Goal: Task Accomplishment & Management: Manage account settings

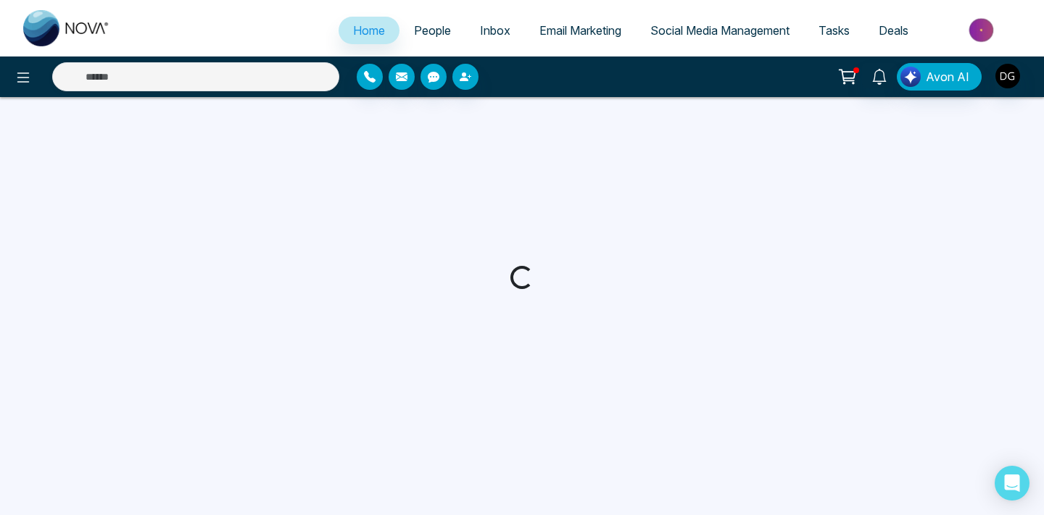
select select "*"
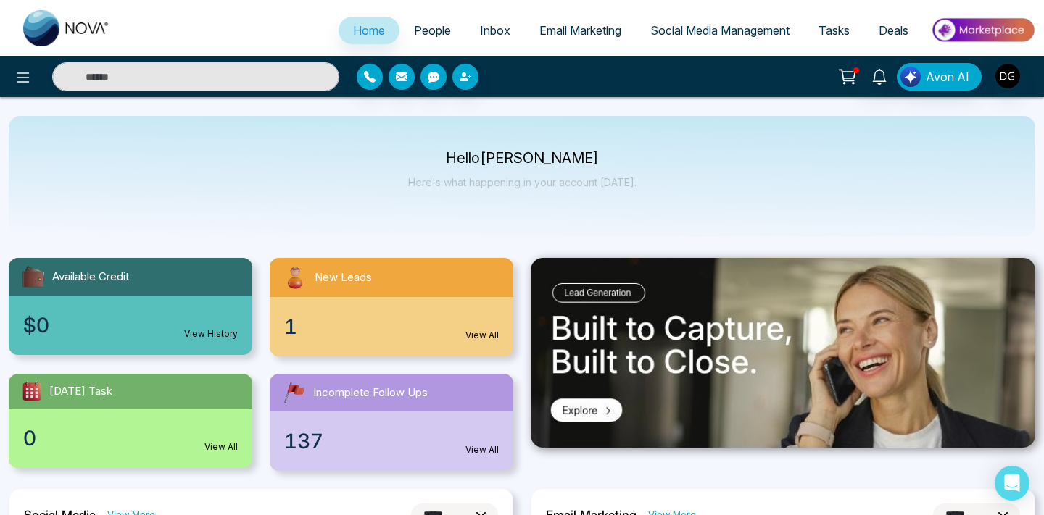
click at [426, 33] on span "People" at bounding box center [432, 30] width 37 height 14
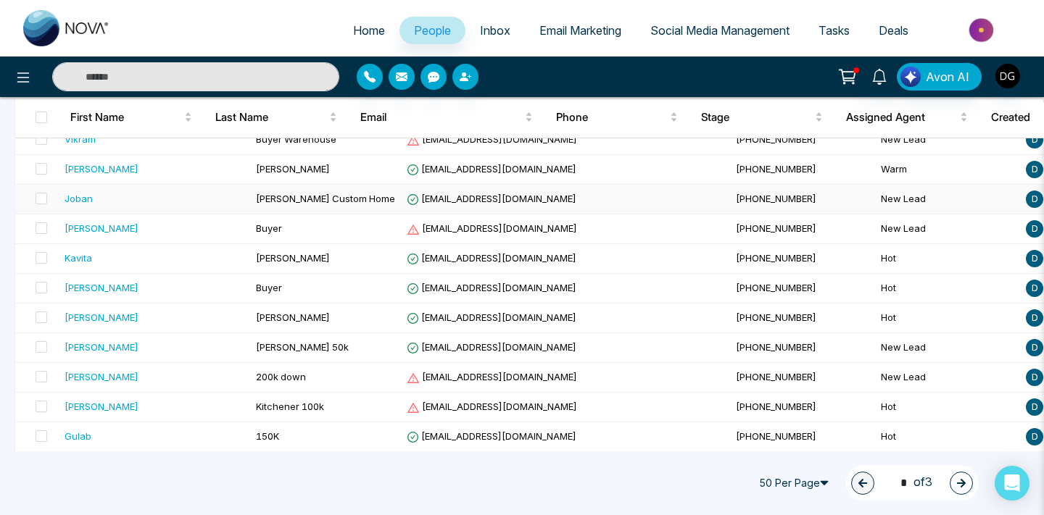
scroll to position [229, 0]
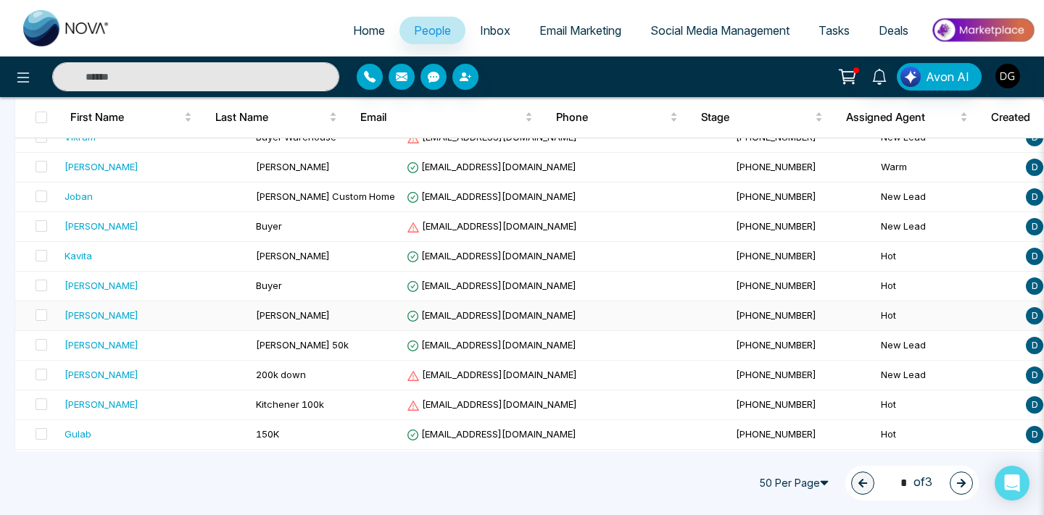
click at [256, 311] on span "[PERSON_NAME]" at bounding box center [293, 315] width 74 height 12
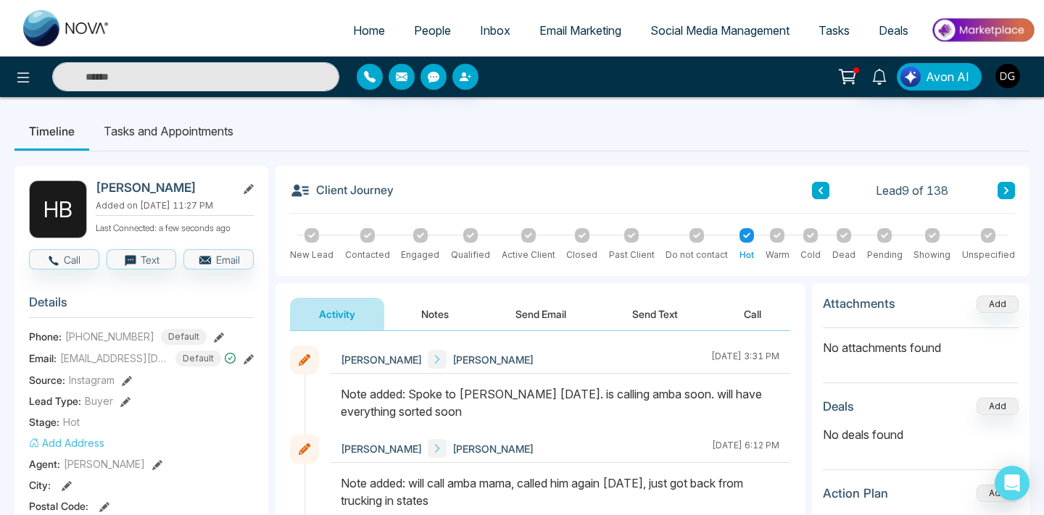
click at [411, 20] on link "People" at bounding box center [432, 31] width 66 height 28
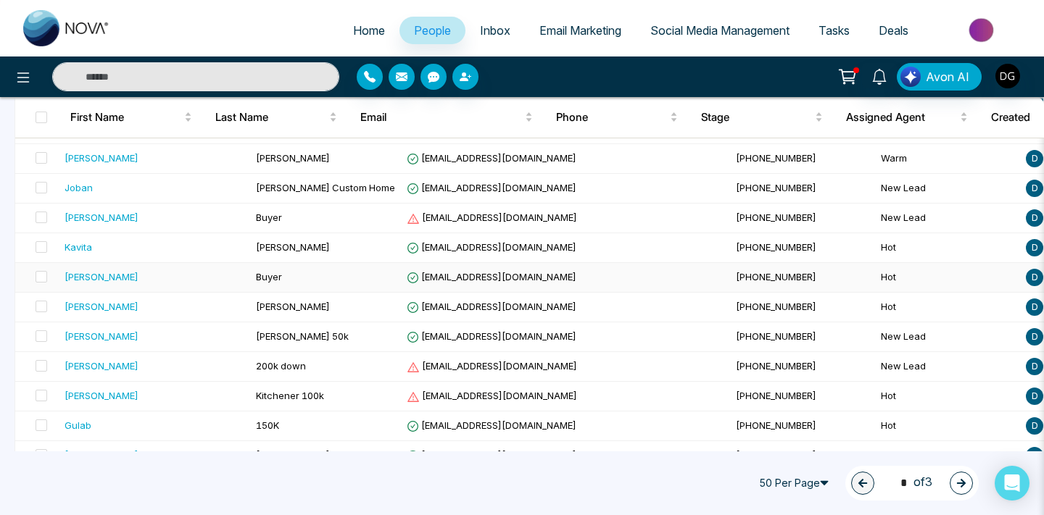
scroll to position [241, 0]
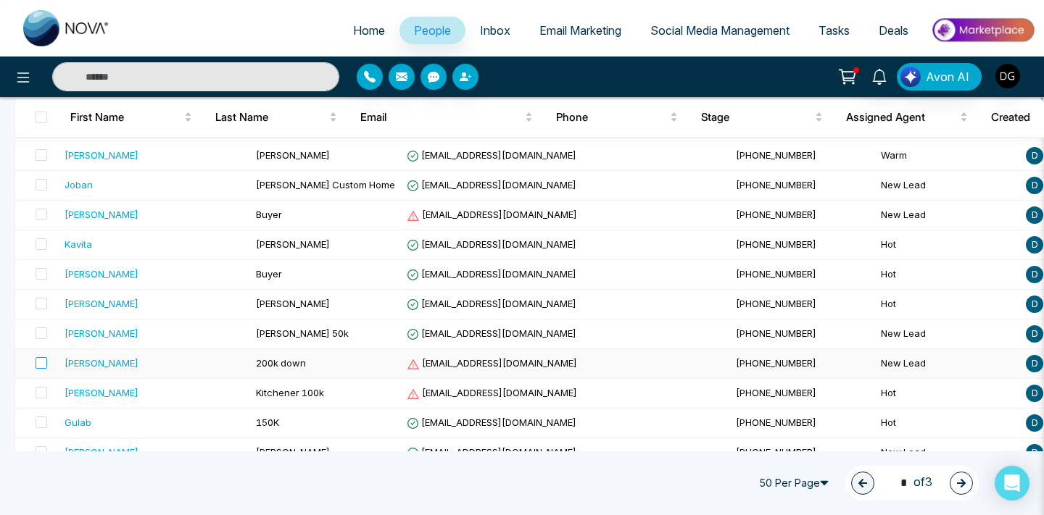
click at [43, 356] on label at bounding box center [37, 364] width 20 height 16
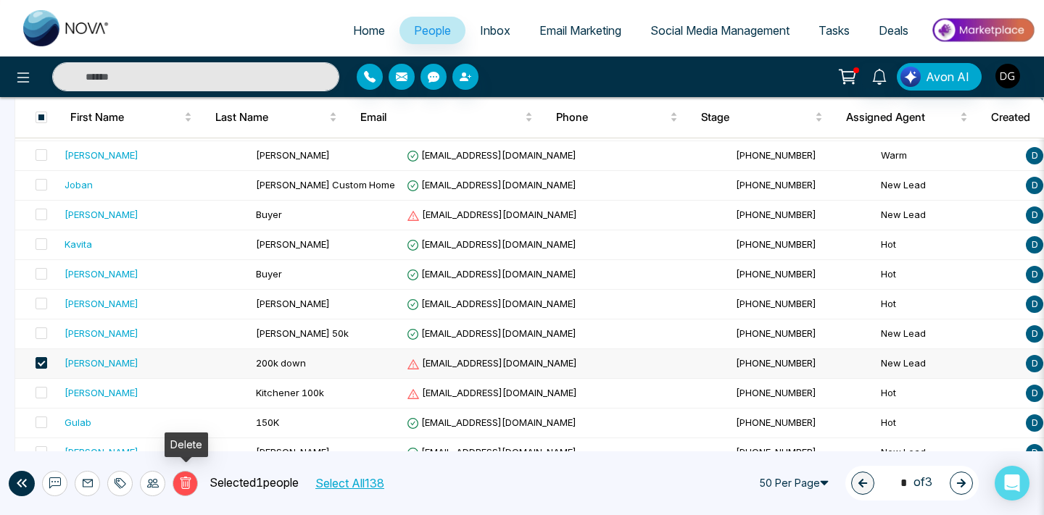
click at [194, 486] on button "Delete" at bounding box center [184, 483] width 25 height 25
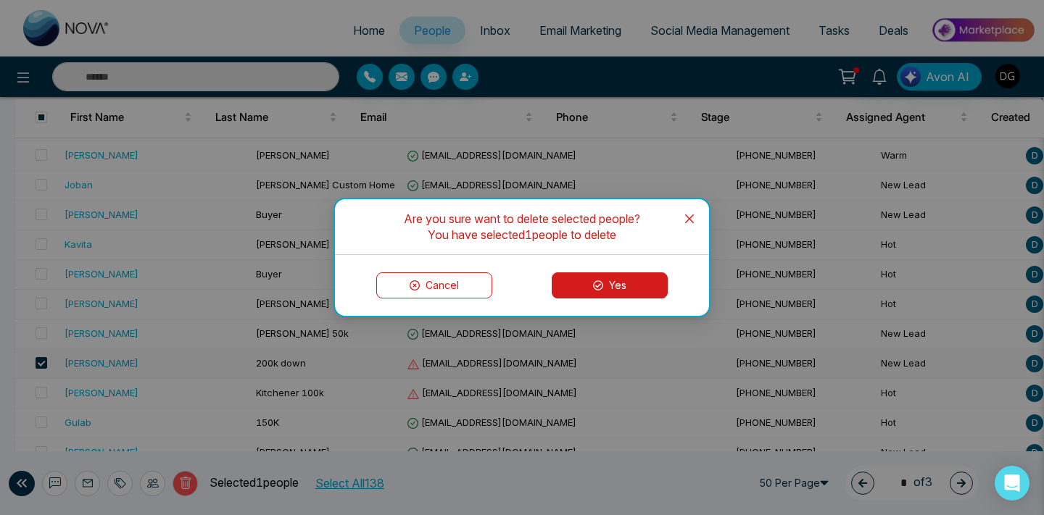
click at [586, 283] on button "Yes" at bounding box center [610, 286] width 116 height 26
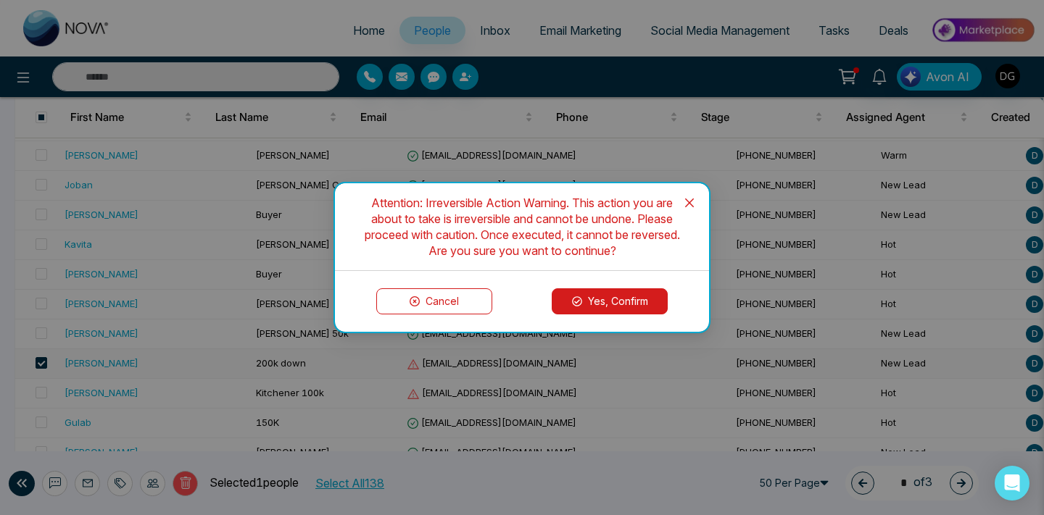
click at [608, 296] on button "Yes, Confirm" at bounding box center [610, 301] width 116 height 26
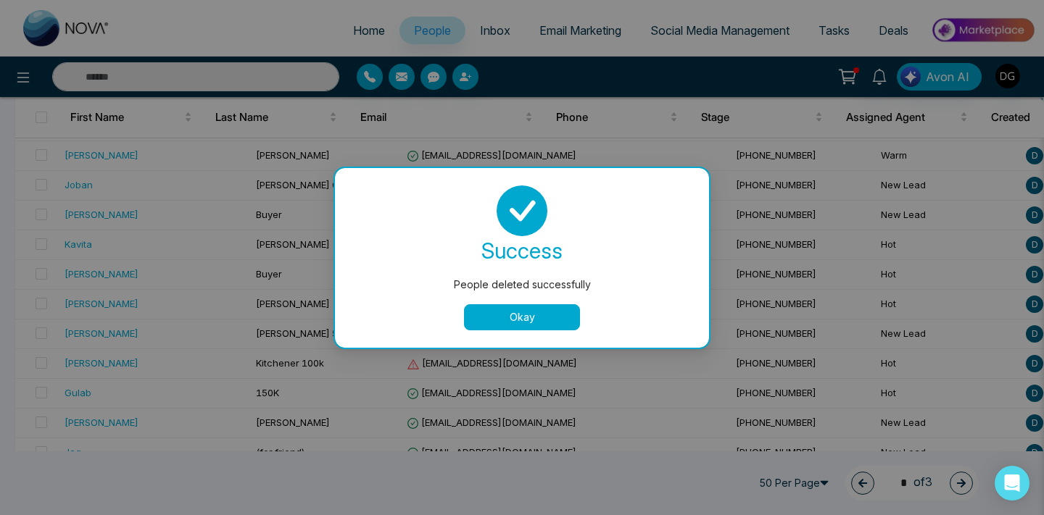
click at [516, 312] on button "Okay" at bounding box center [522, 317] width 116 height 26
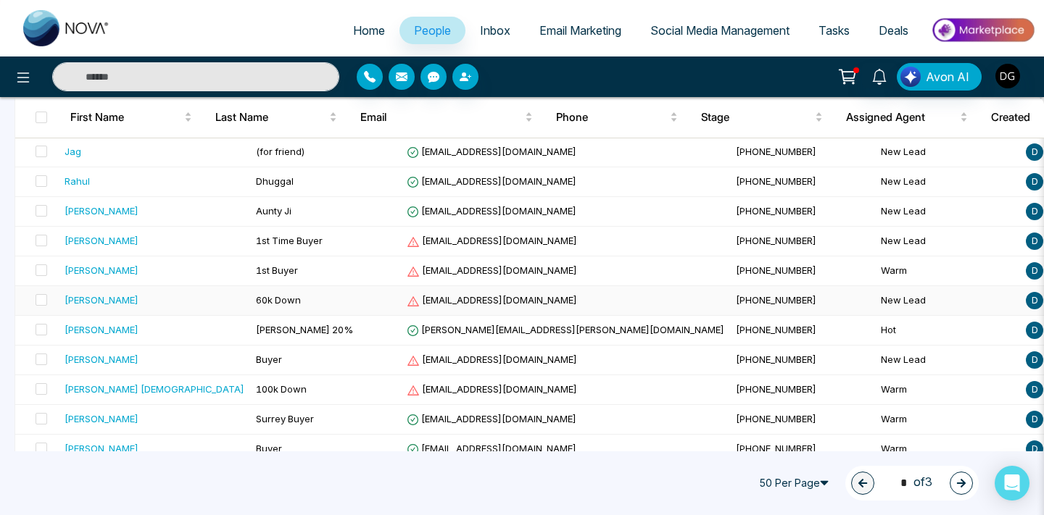
scroll to position [578, 0]
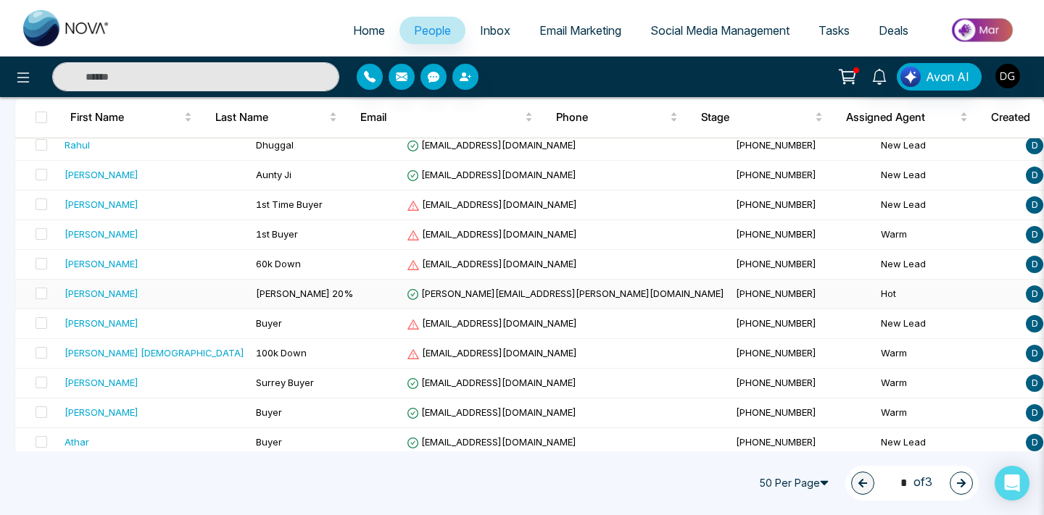
click at [259, 296] on span "[PERSON_NAME] 20%" at bounding box center [304, 294] width 97 height 12
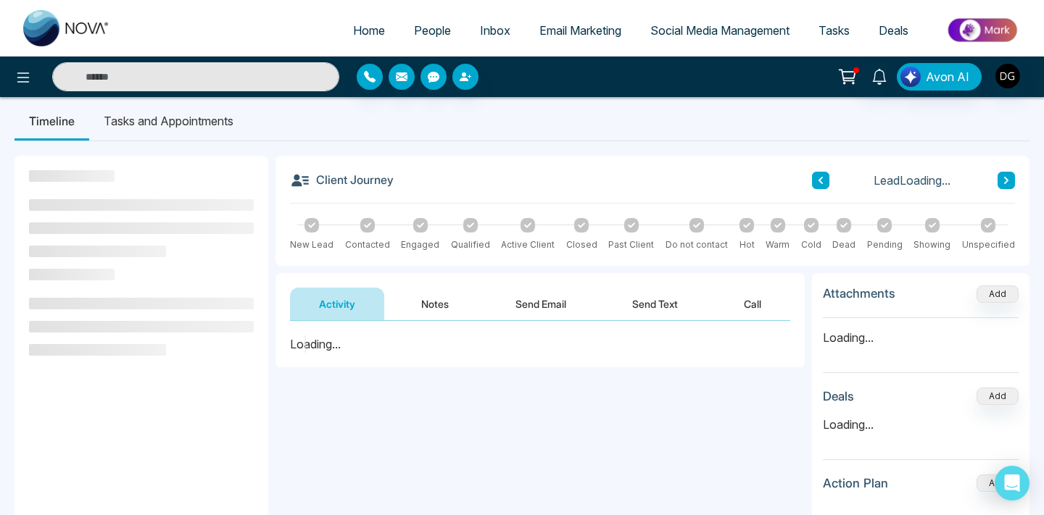
scroll to position [13, 0]
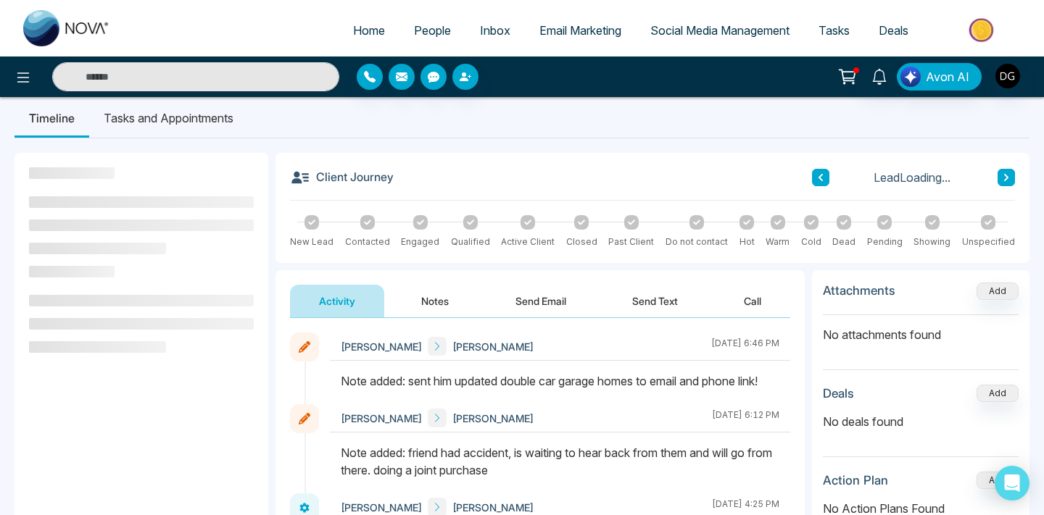
click at [412, 41] on link "People" at bounding box center [432, 31] width 66 height 28
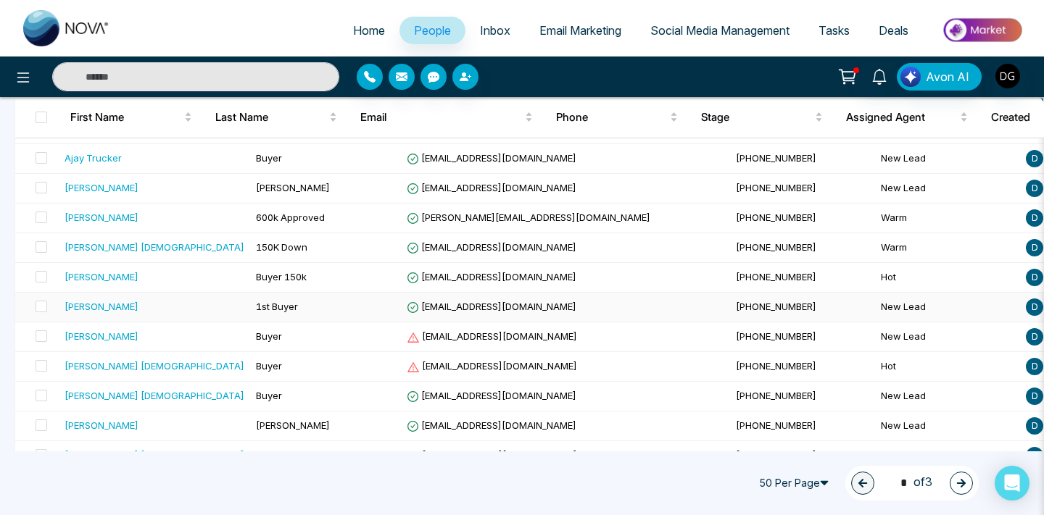
scroll to position [1327, 0]
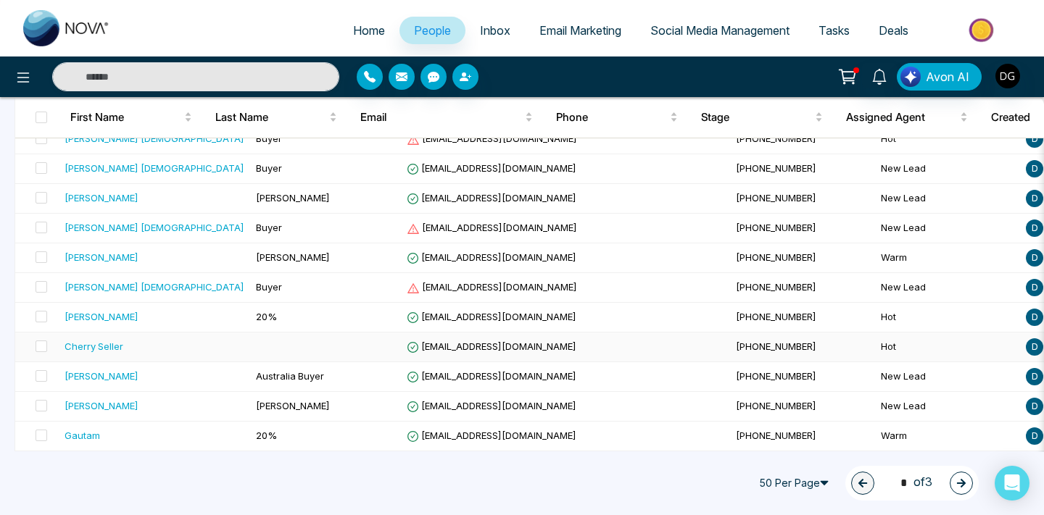
click at [183, 336] on td "Cherry Seller" at bounding box center [154, 348] width 191 height 30
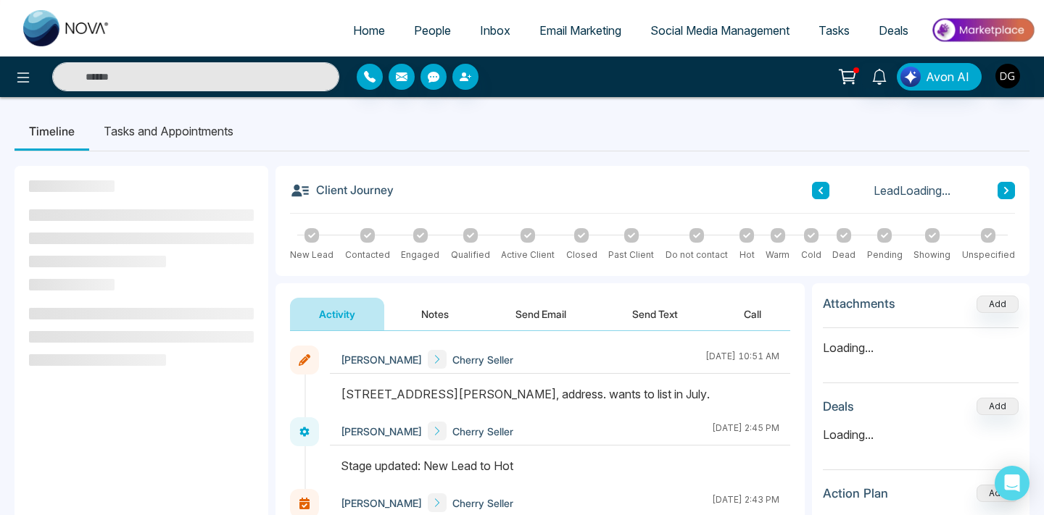
click at [432, 307] on button "Notes" at bounding box center [435, 314] width 86 height 33
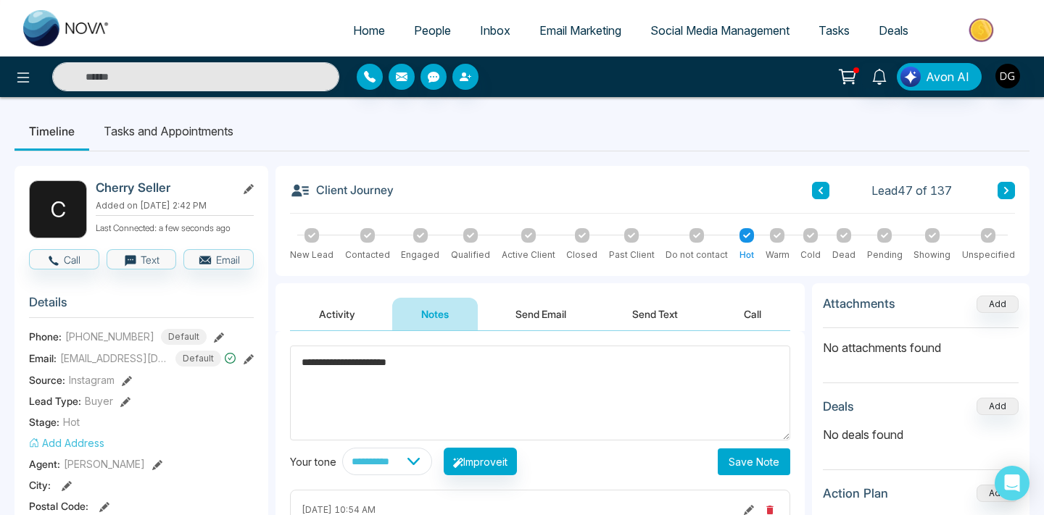
type textarea "**********"
click at [760, 471] on button "Save Note" at bounding box center [754, 462] width 72 height 27
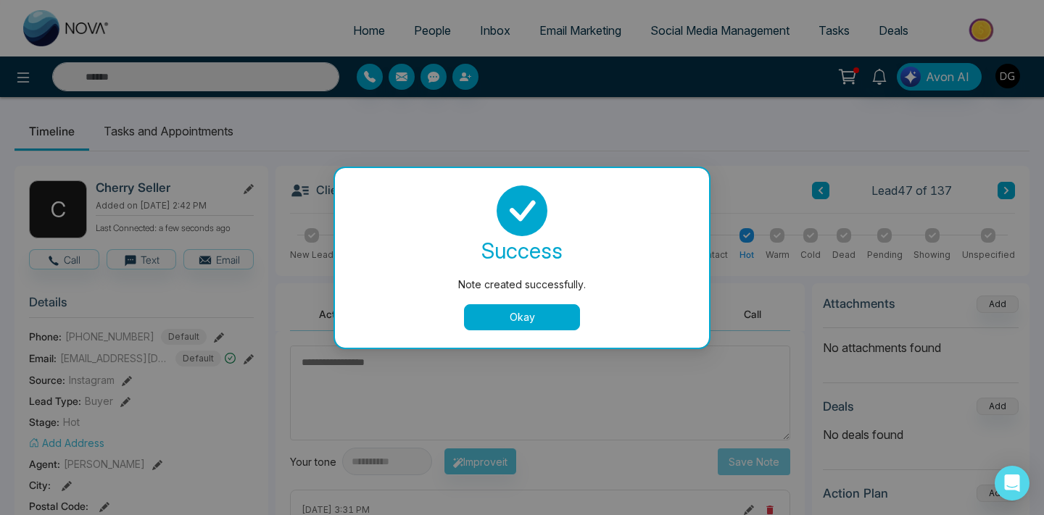
click at [527, 320] on button "Okay" at bounding box center [522, 317] width 116 height 26
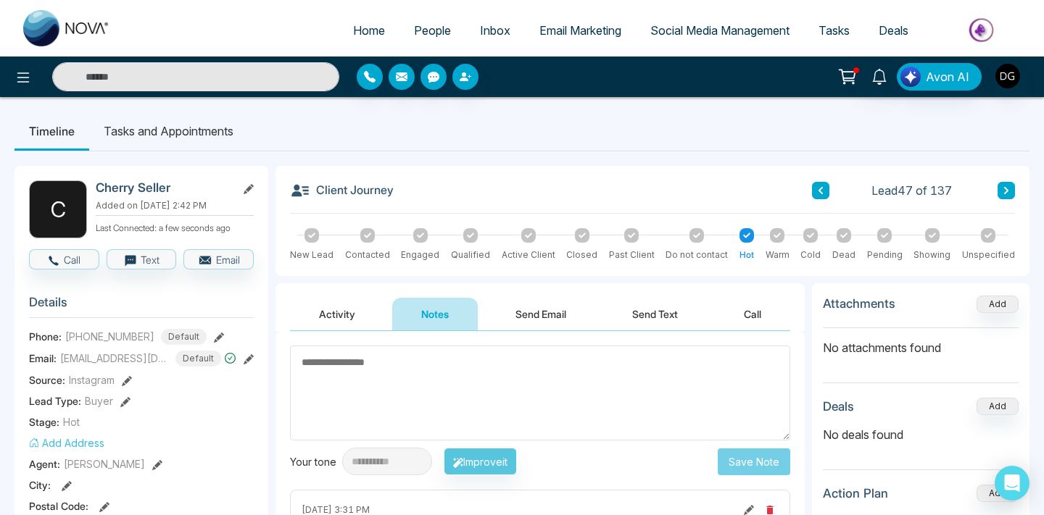
click at [417, 28] on span "People" at bounding box center [432, 30] width 37 height 14
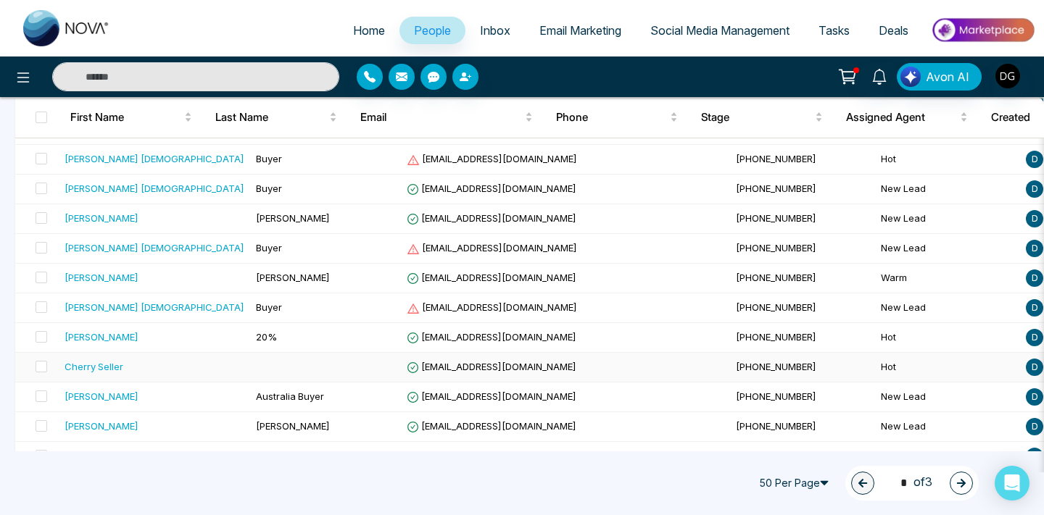
scroll to position [1303, 0]
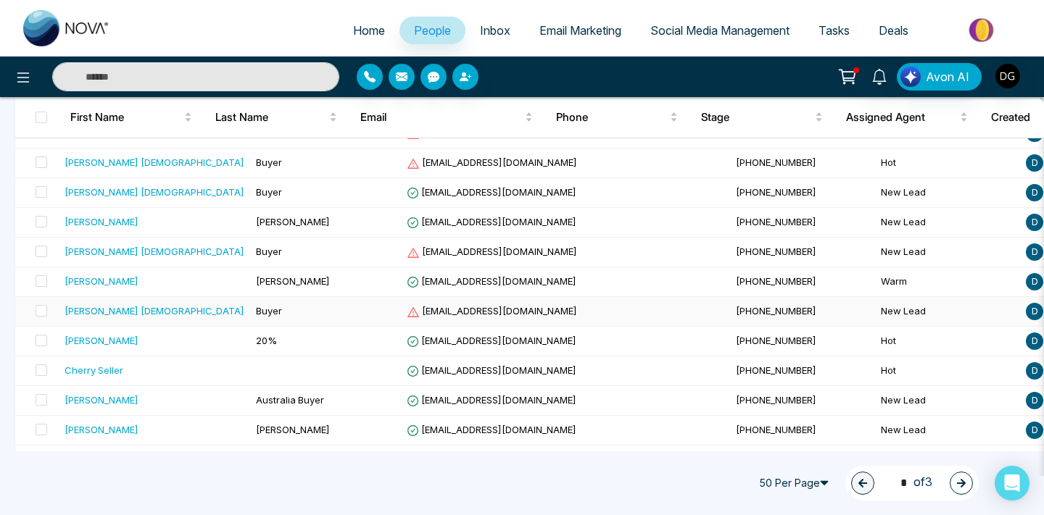
click at [184, 311] on div "[PERSON_NAME] [DEMOGRAPHIC_DATA]" at bounding box center [155, 311] width 180 height 14
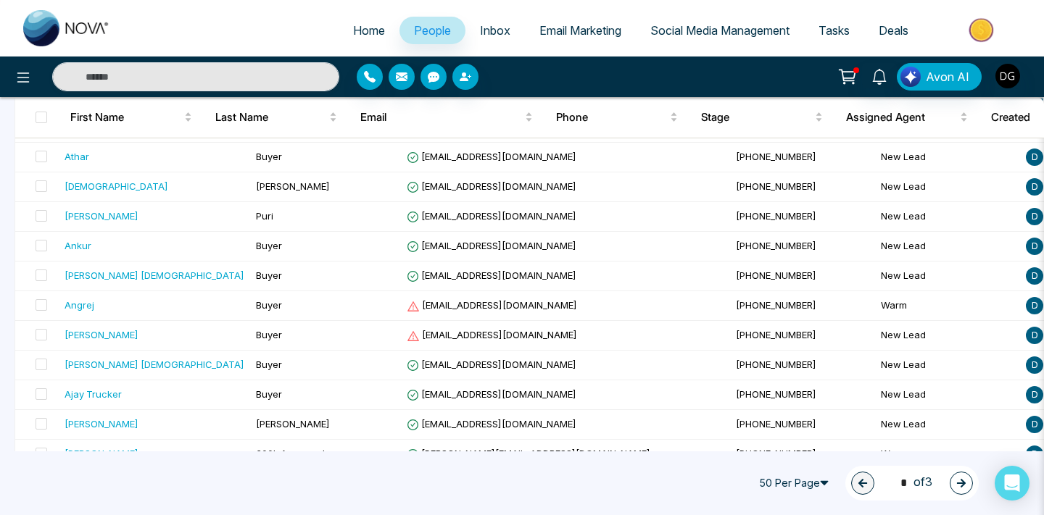
scroll to position [1327, 0]
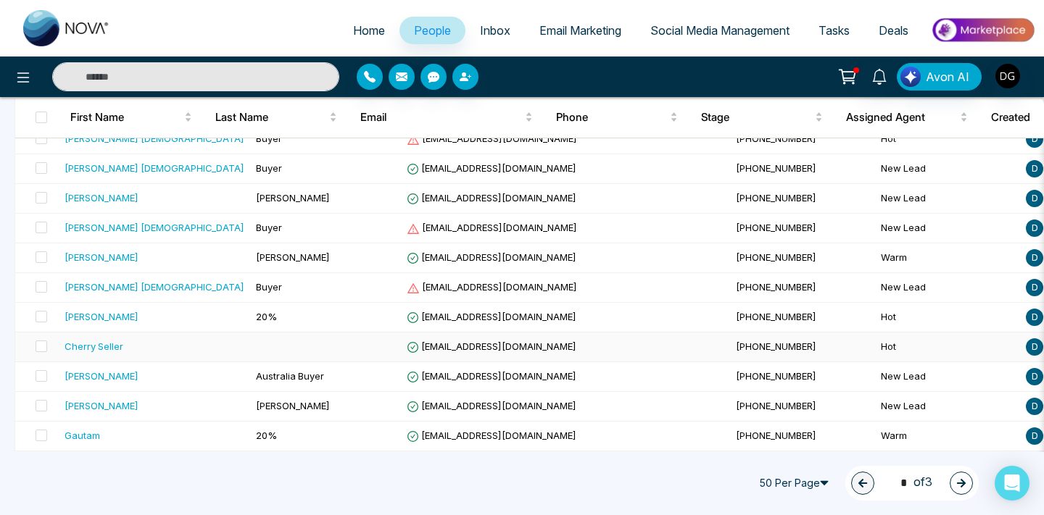
click at [127, 343] on div "Cherry Seller" at bounding box center [155, 346] width 180 height 14
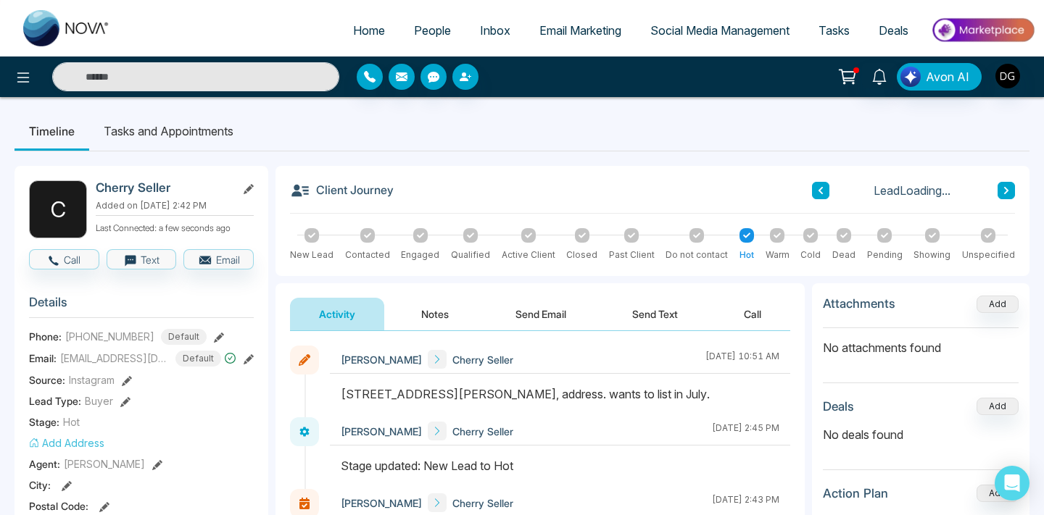
click at [430, 298] on button "Notes" at bounding box center [435, 314] width 86 height 33
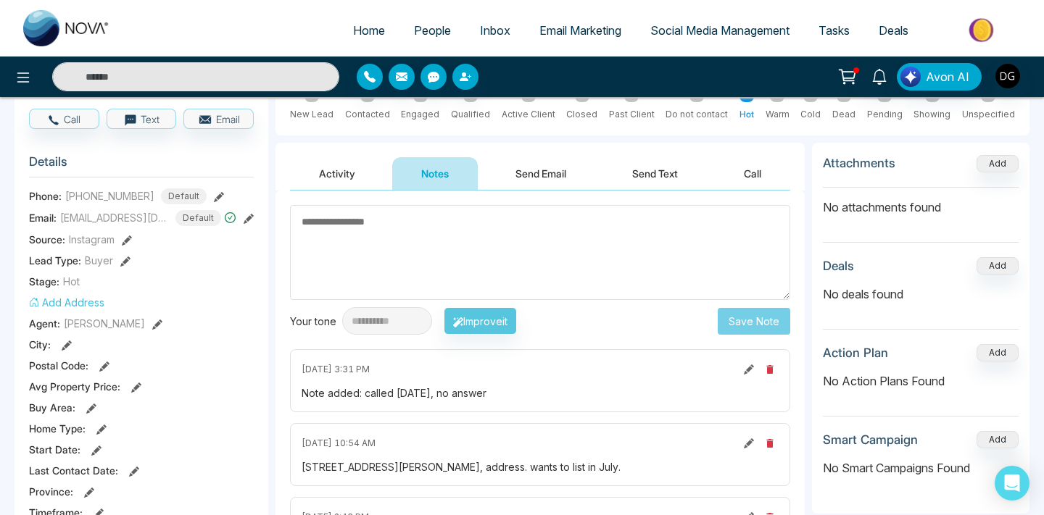
scroll to position [153, 0]
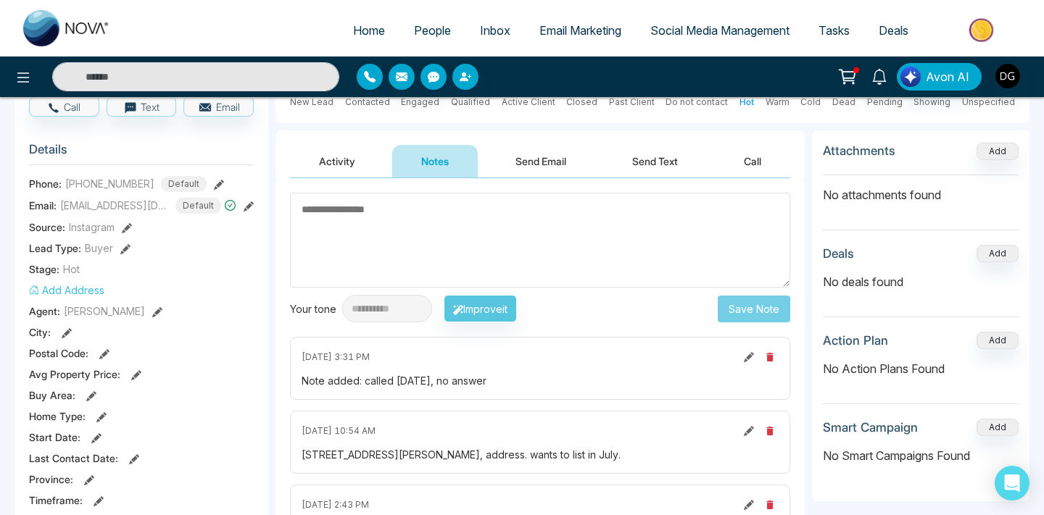
click at [376, 207] on textarea at bounding box center [540, 240] width 500 height 95
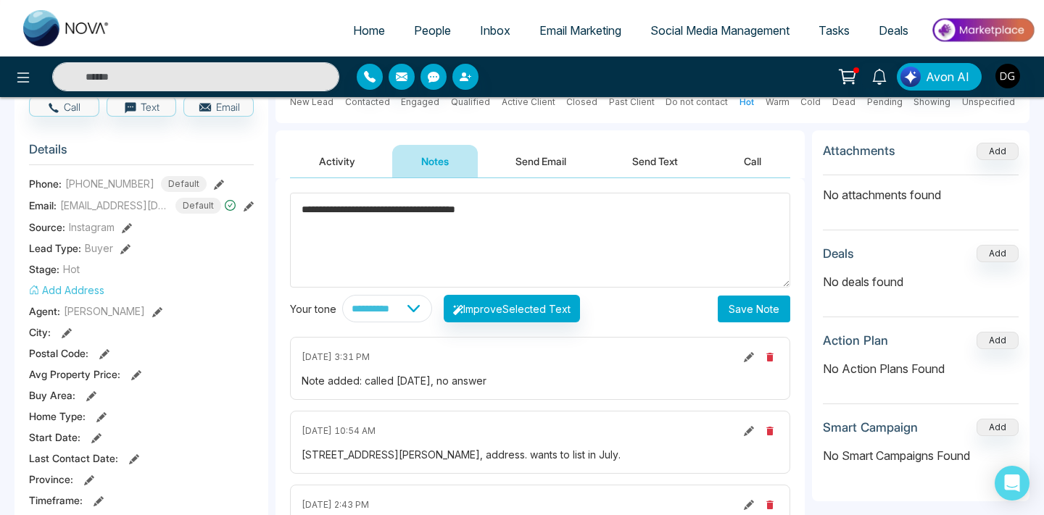
type textarea "**********"
click at [720, 310] on button "Save Note" at bounding box center [754, 309] width 72 height 27
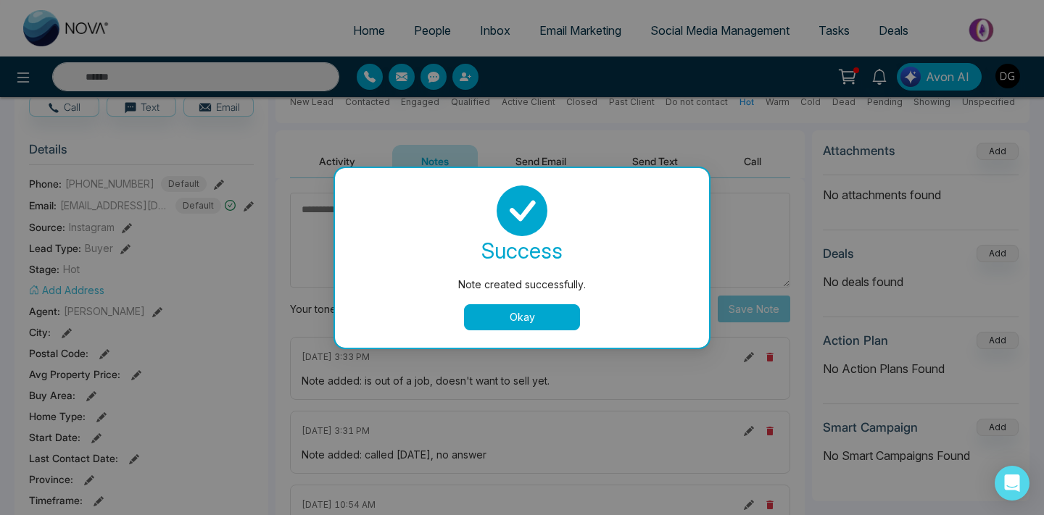
click at [517, 330] on button "Okay" at bounding box center [522, 317] width 116 height 26
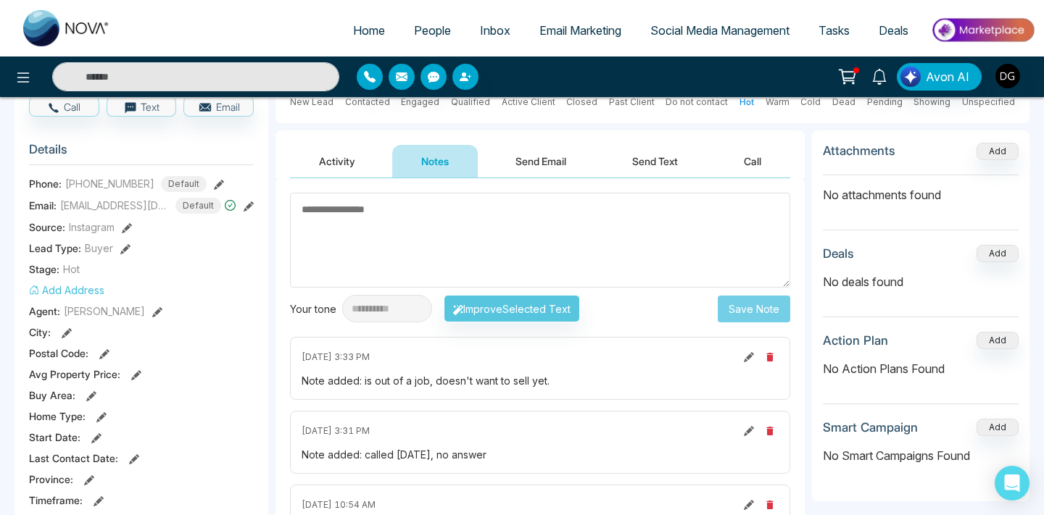
click at [428, 25] on span "People" at bounding box center [432, 30] width 37 height 14
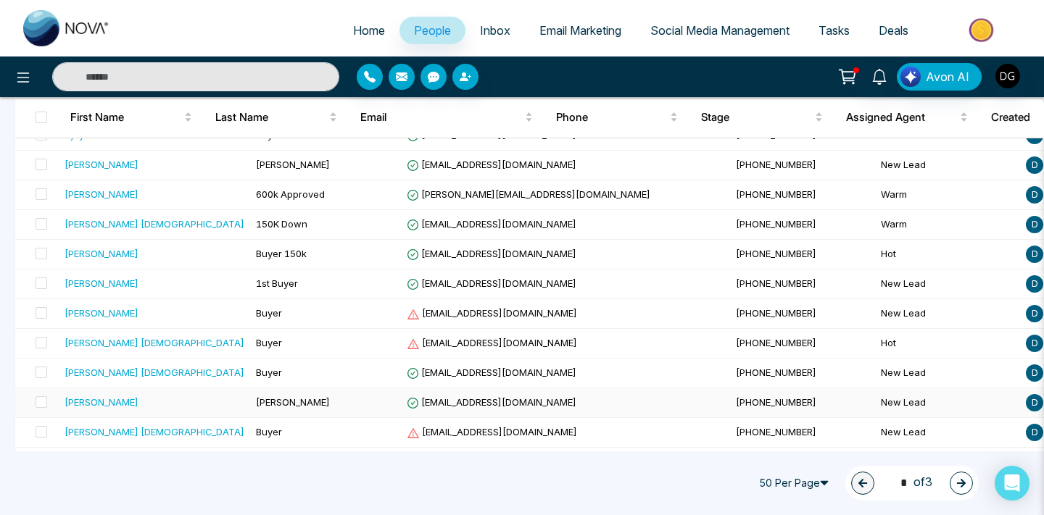
scroll to position [1327, 0]
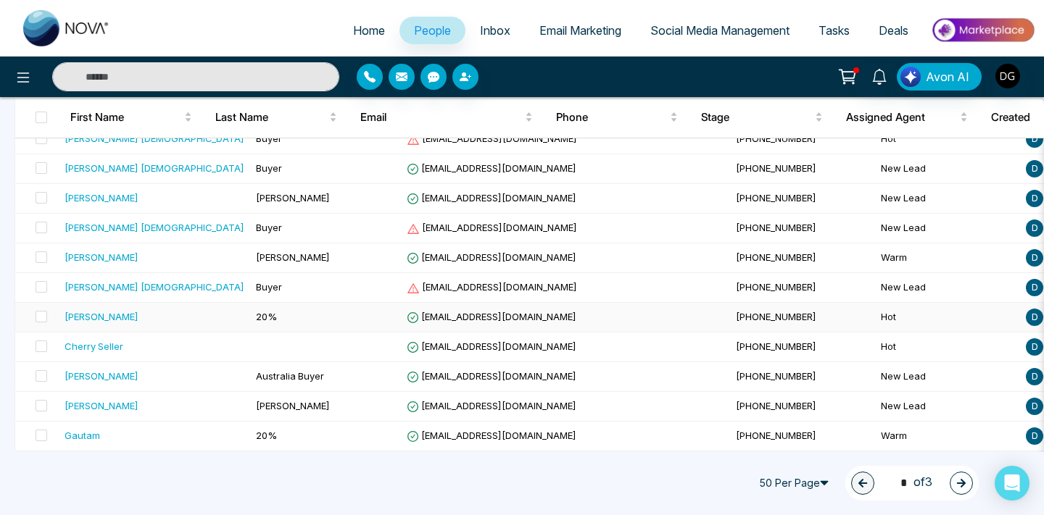
click at [144, 307] on td "[PERSON_NAME]" at bounding box center [154, 318] width 191 height 30
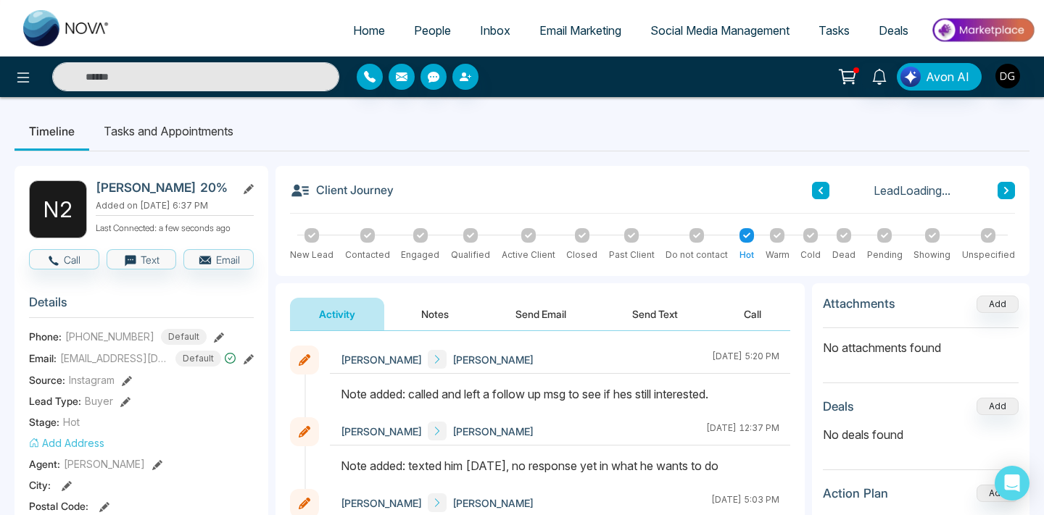
click at [425, 311] on button "Notes" at bounding box center [435, 314] width 86 height 33
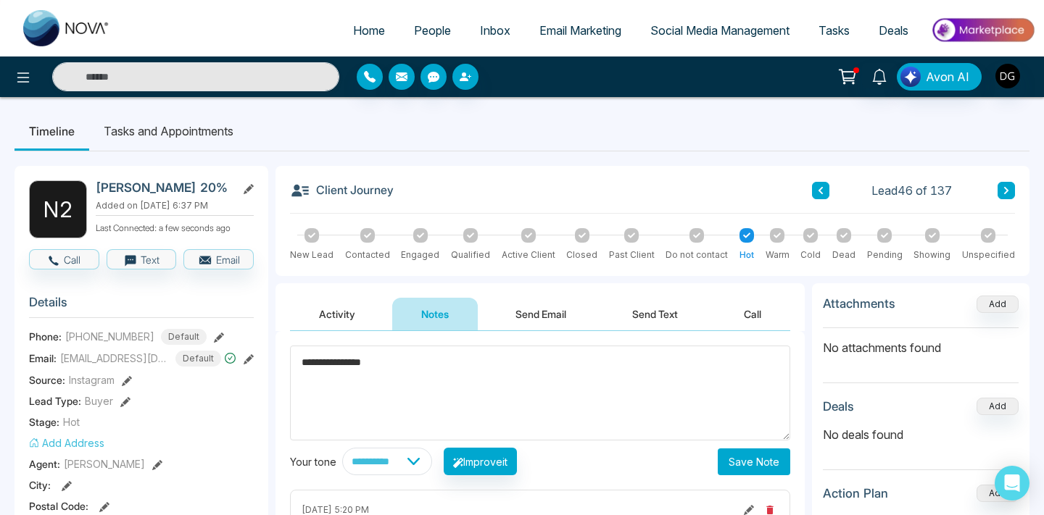
type textarea "**********"
click at [739, 458] on button "Save Note" at bounding box center [754, 462] width 72 height 27
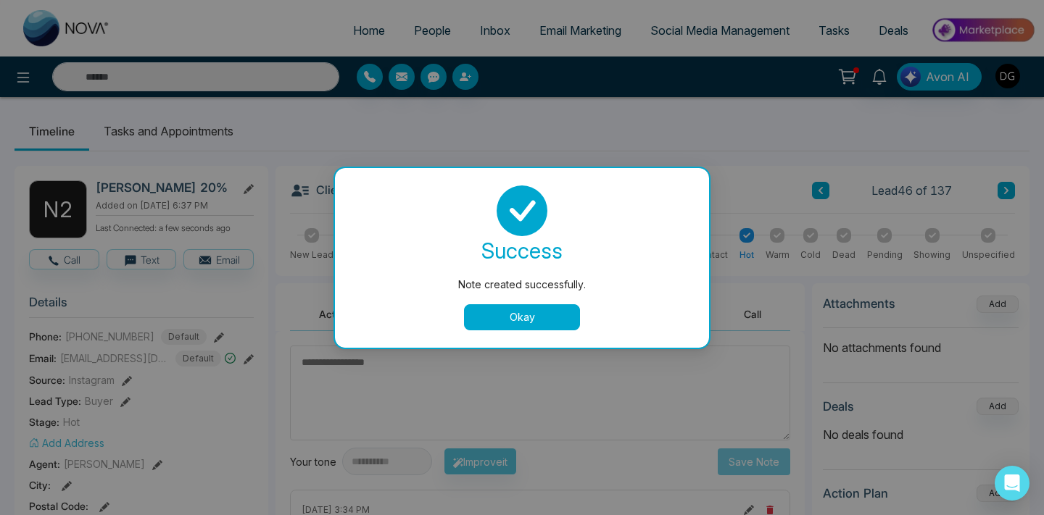
click at [512, 303] on div "success Note created successfully. Okay" at bounding box center [521, 258] width 339 height 145
click at [504, 312] on button "Okay" at bounding box center [522, 317] width 116 height 26
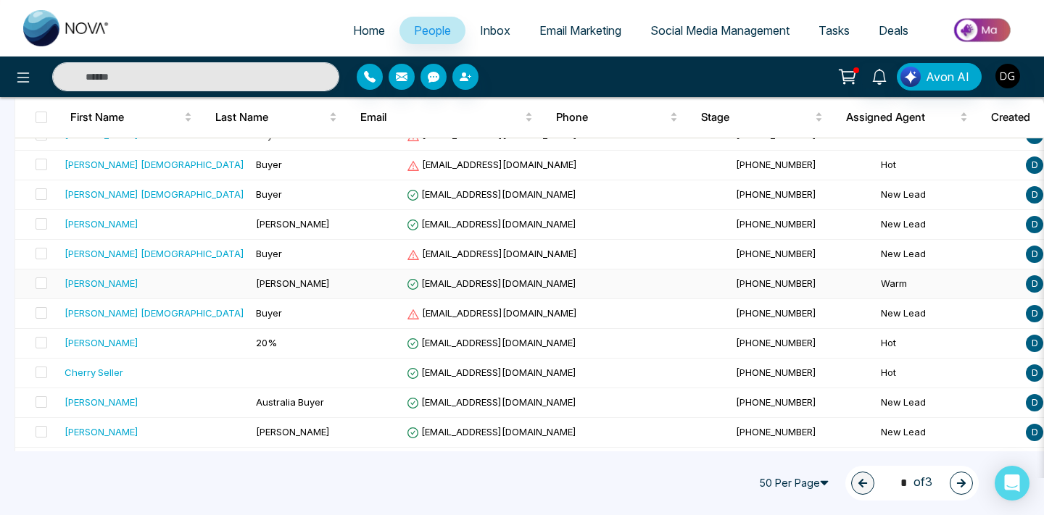
scroll to position [1295, 0]
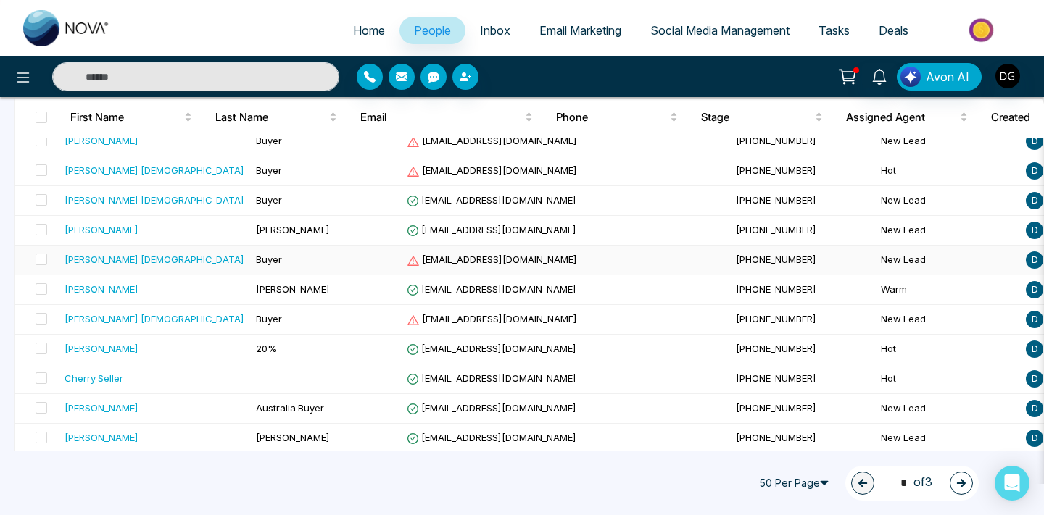
click at [126, 267] on td "[PERSON_NAME] [DEMOGRAPHIC_DATA]" at bounding box center [154, 261] width 191 height 30
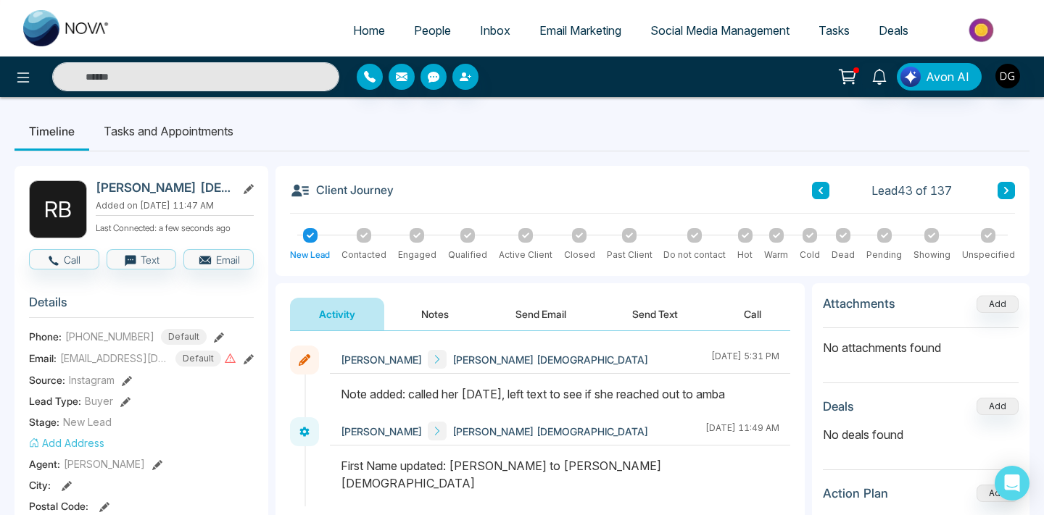
click at [432, 318] on button "Notes" at bounding box center [435, 314] width 86 height 33
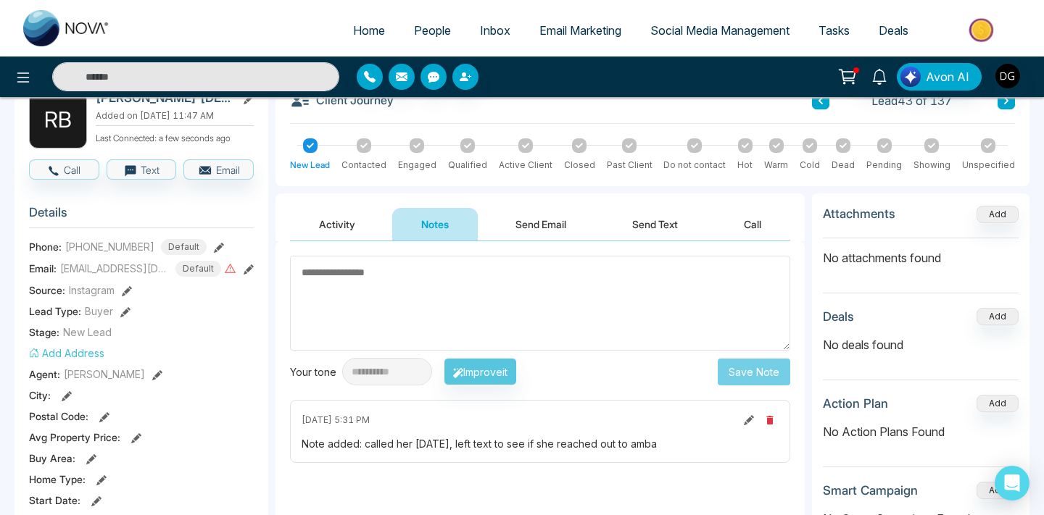
scroll to position [99, 0]
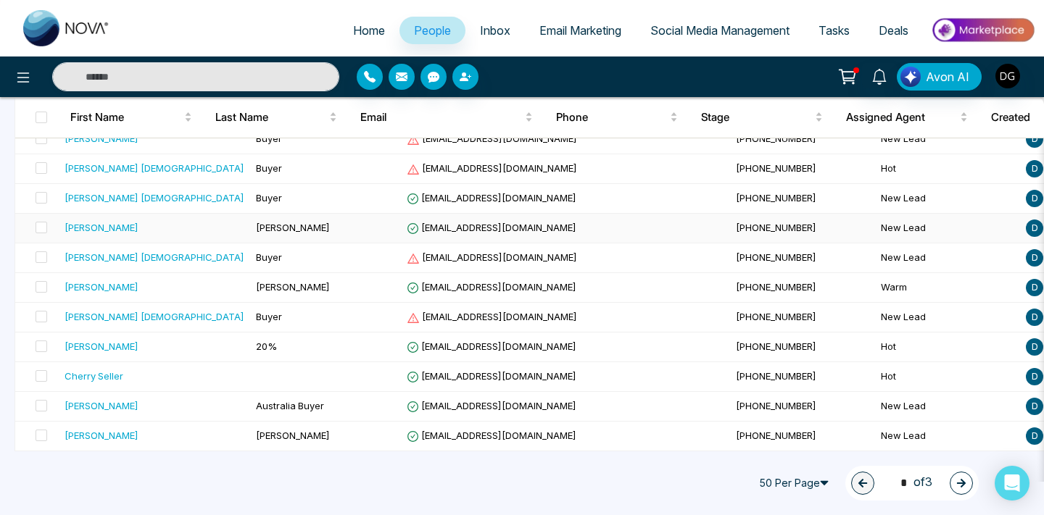
scroll to position [1260, 0]
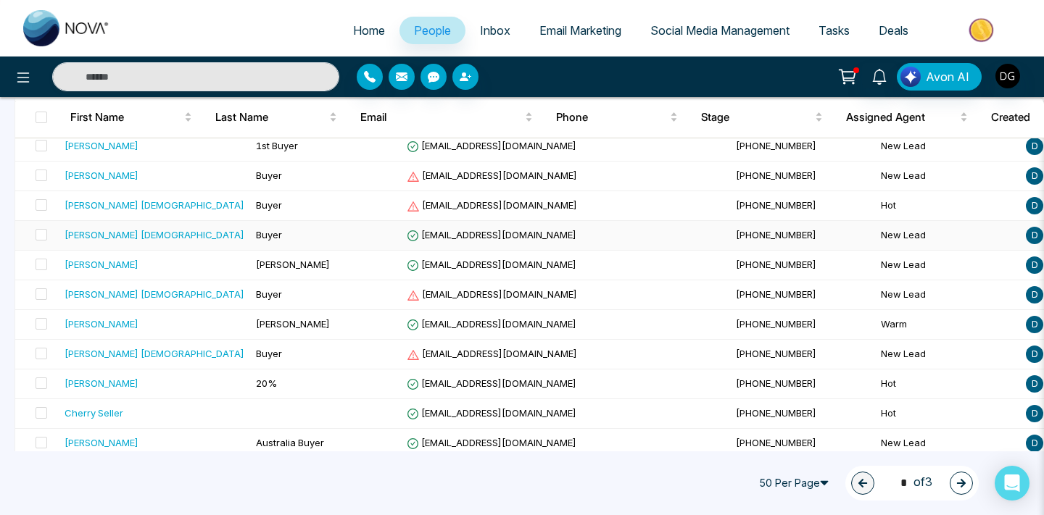
click at [144, 228] on div "[PERSON_NAME] [DEMOGRAPHIC_DATA]" at bounding box center [155, 235] width 180 height 14
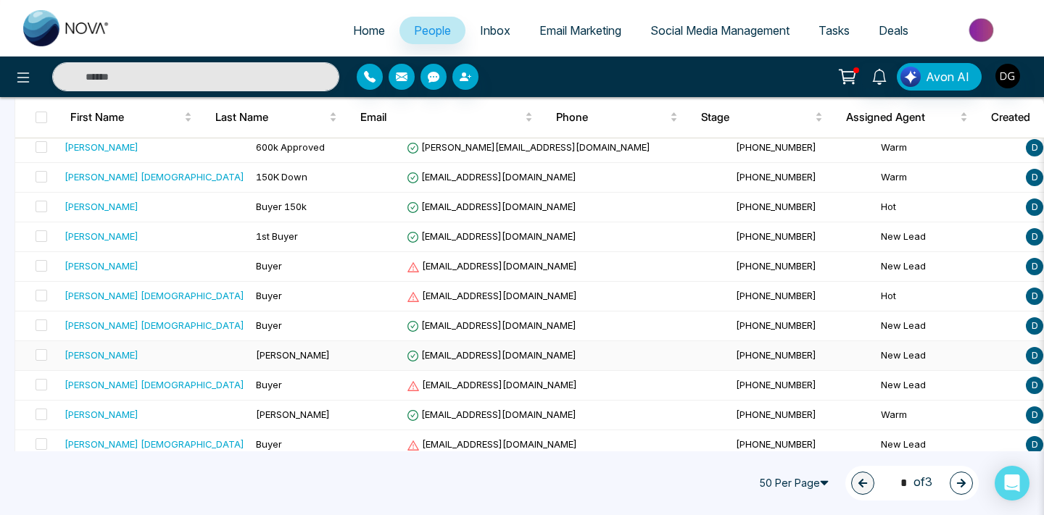
scroll to position [1153, 0]
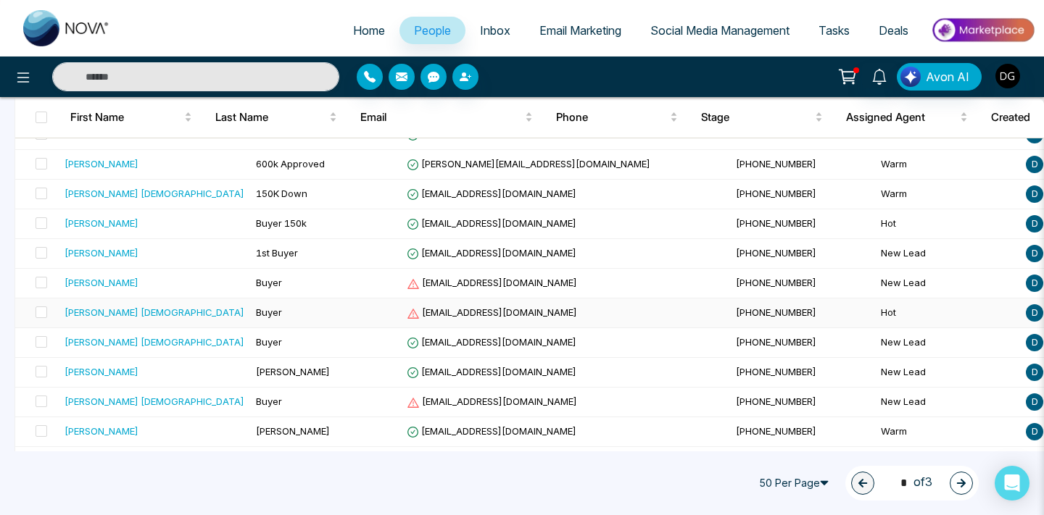
click at [178, 311] on div "[PERSON_NAME] [DEMOGRAPHIC_DATA]" at bounding box center [155, 312] width 180 height 14
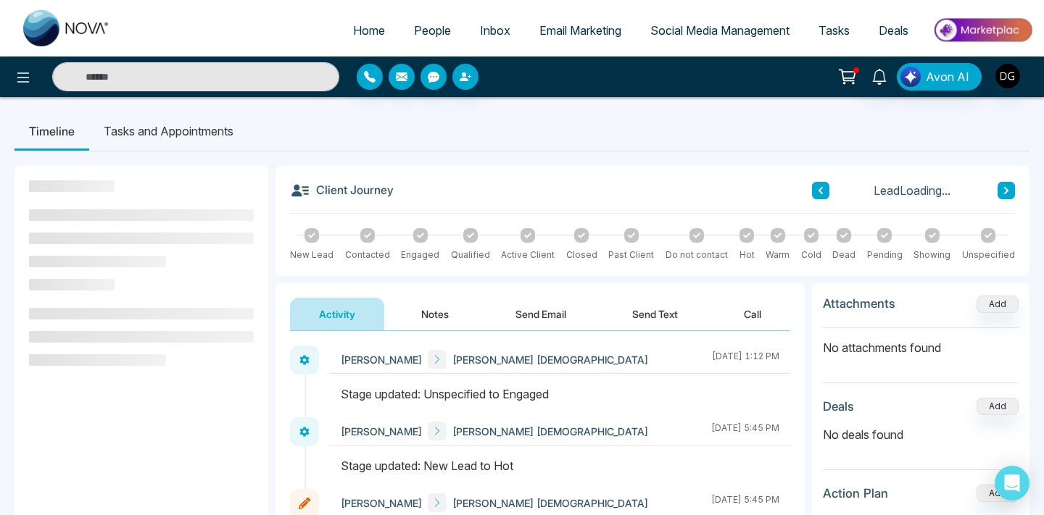
click at [436, 315] on button "Notes" at bounding box center [435, 314] width 86 height 33
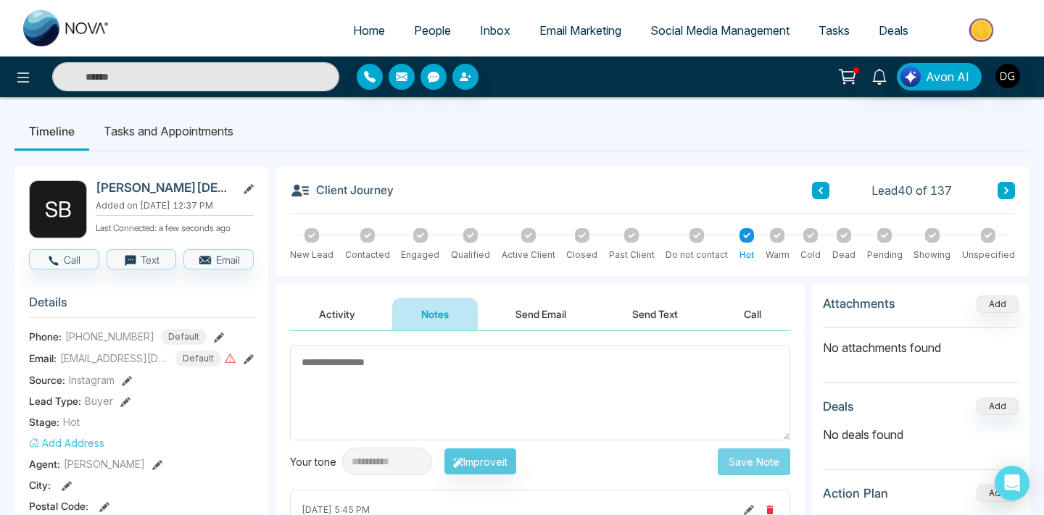
click at [782, 237] on div at bounding box center [777, 235] width 14 height 14
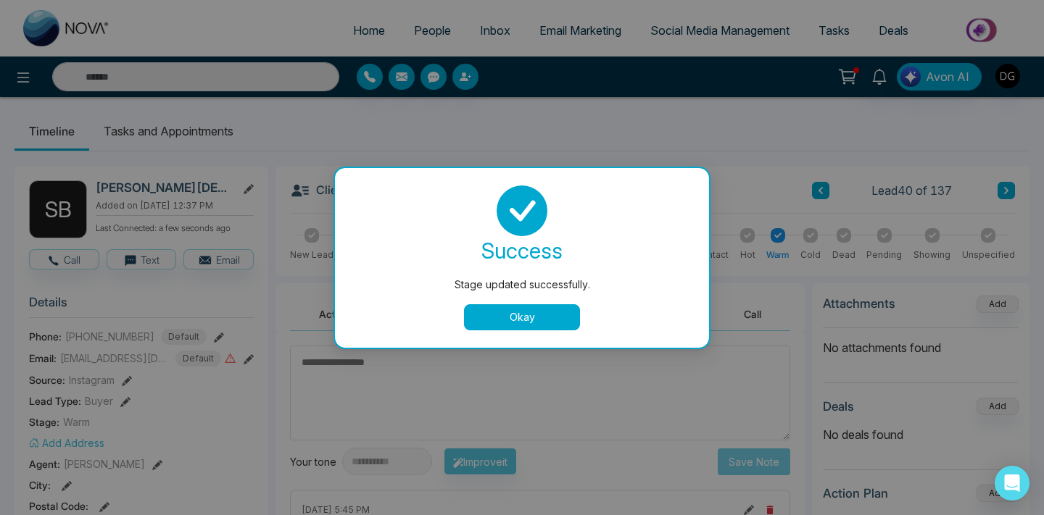
click at [552, 311] on button "Okay" at bounding box center [522, 317] width 116 height 26
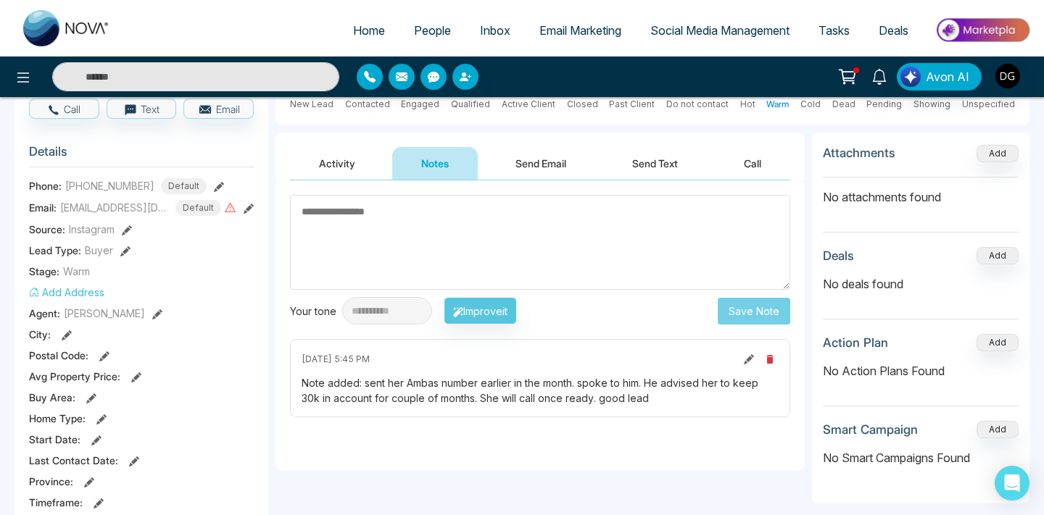
scroll to position [157, 0]
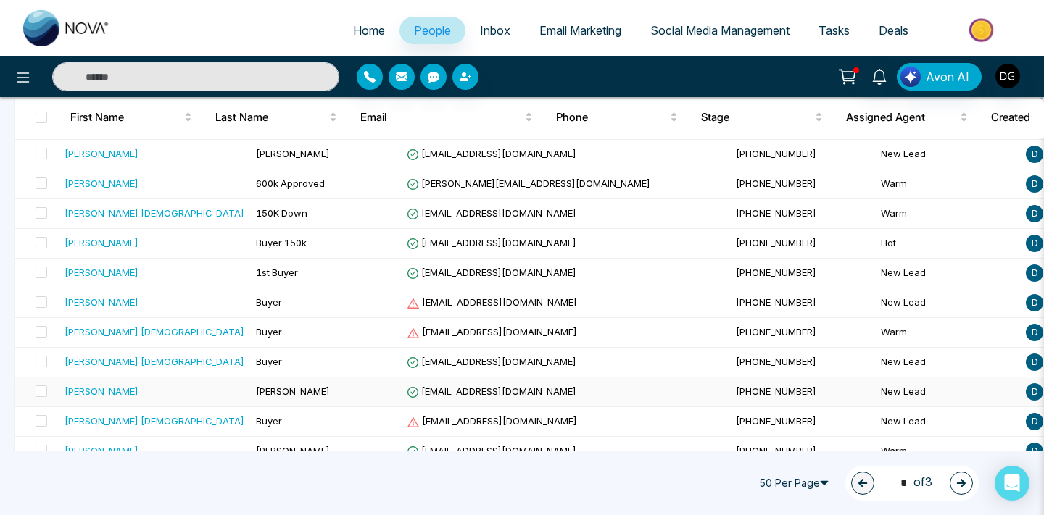
scroll to position [1128, 0]
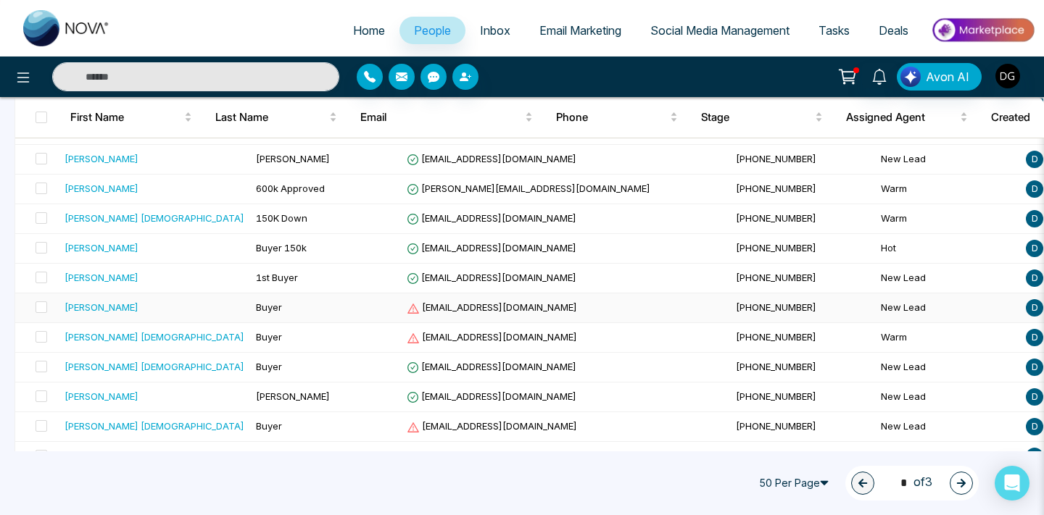
click at [144, 304] on div "[PERSON_NAME]" at bounding box center [155, 307] width 180 height 14
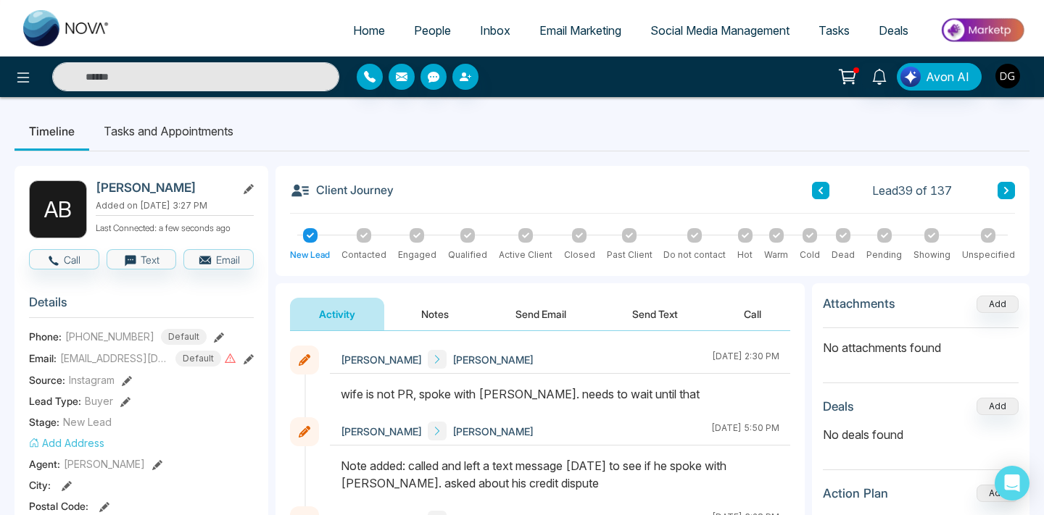
click at [428, 309] on button "Notes" at bounding box center [435, 314] width 86 height 33
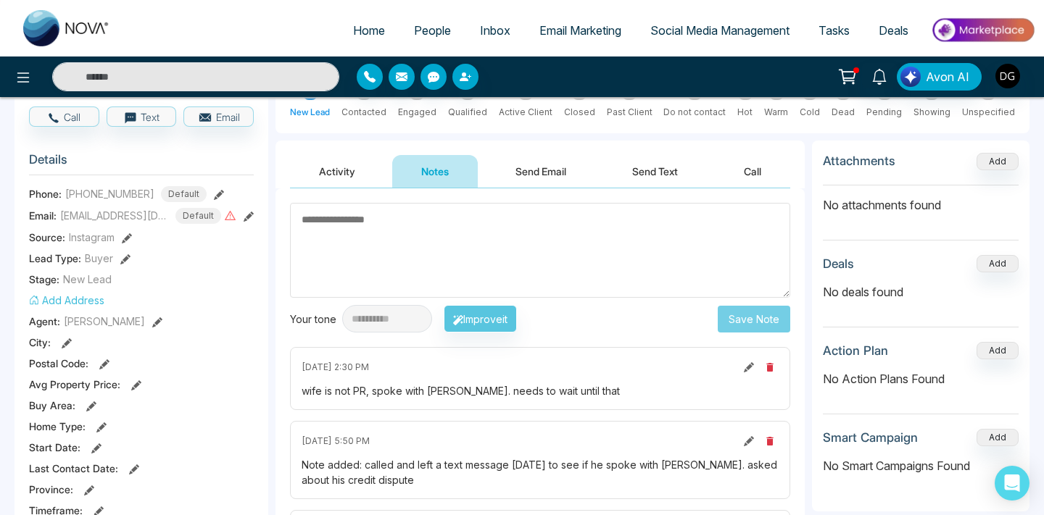
scroll to position [185, 0]
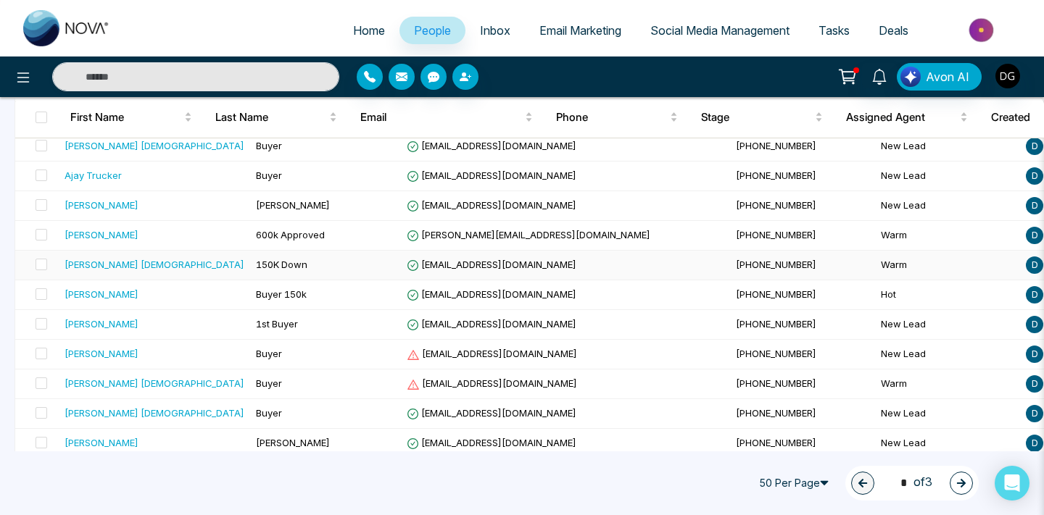
scroll to position [1095, 0]
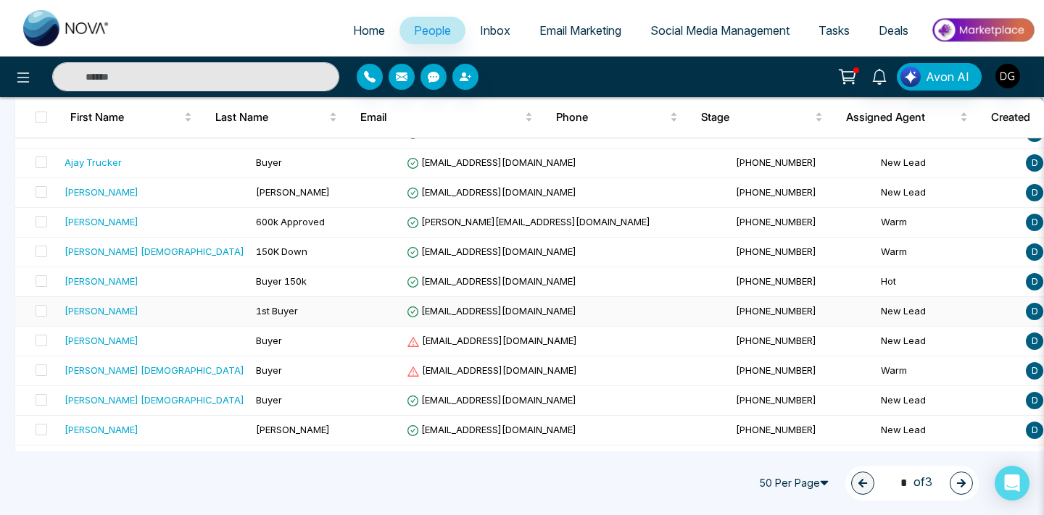
click at [157, 315] on div "[PERSON_NAME]" at bounding box center [155, 311] width 180 height 14
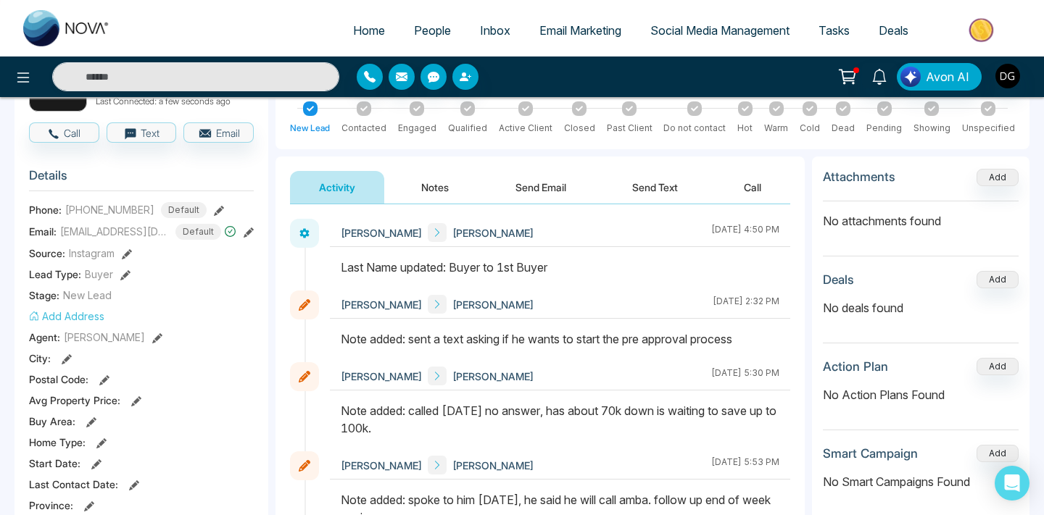
scroll to position [126, 0]
click at [782, 111] on div at bounding box center [776, 109] width 14 height 14
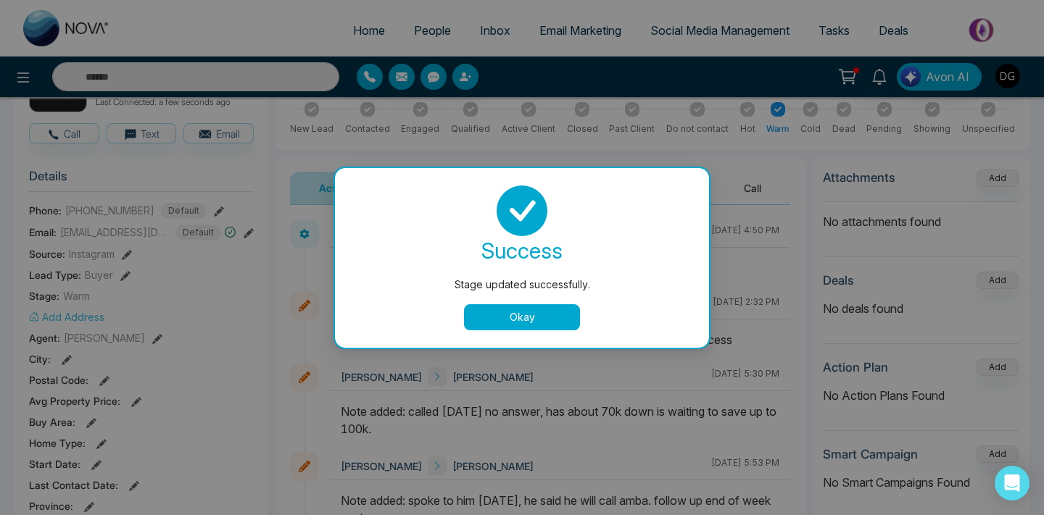
click at [528, 312] on button "Okay" at bounding box center [522, 317] width 116 height 26
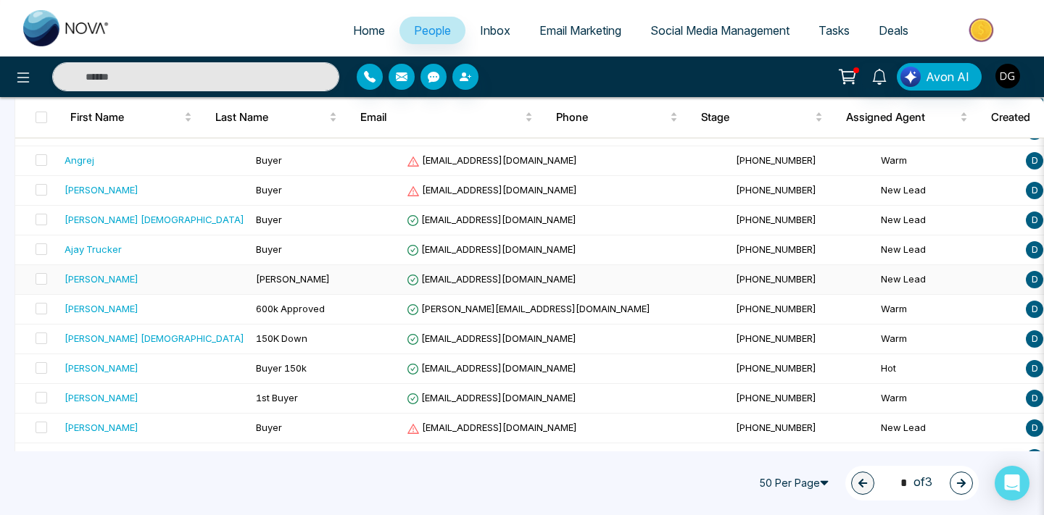
scroll to position [1010, 0]
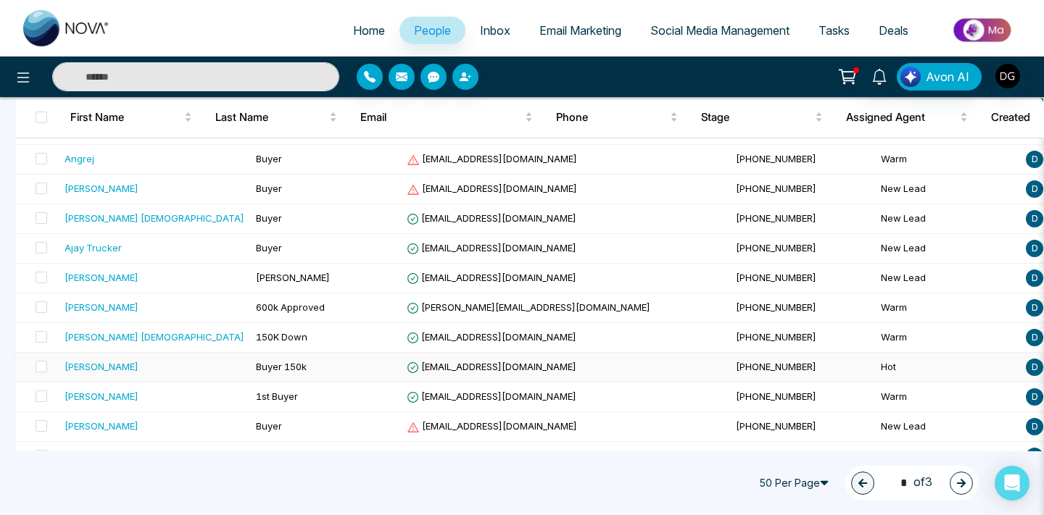
click at [256, 365] on span "Buyer 150k" at bounding box center [281, 367] width 51 height 12
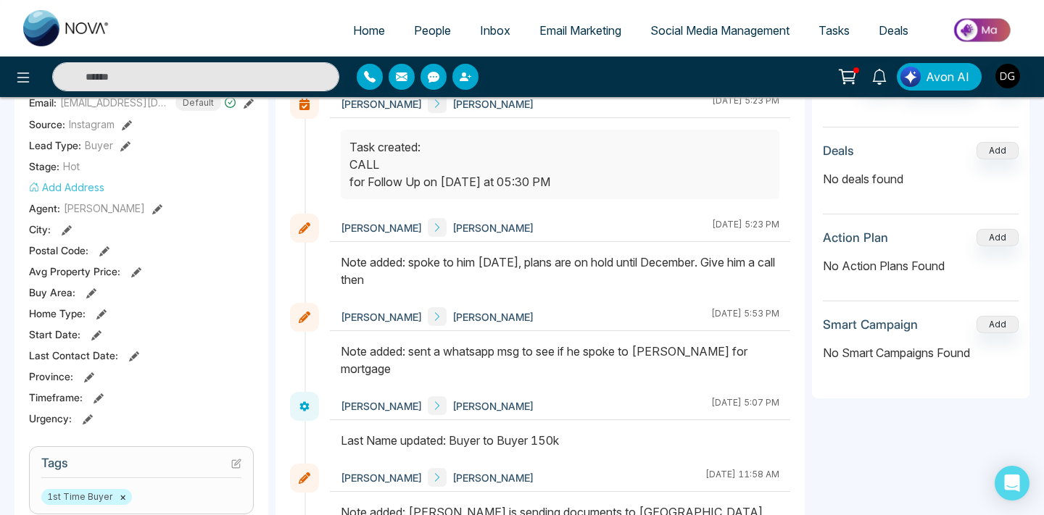
scroll to position [265, 0]
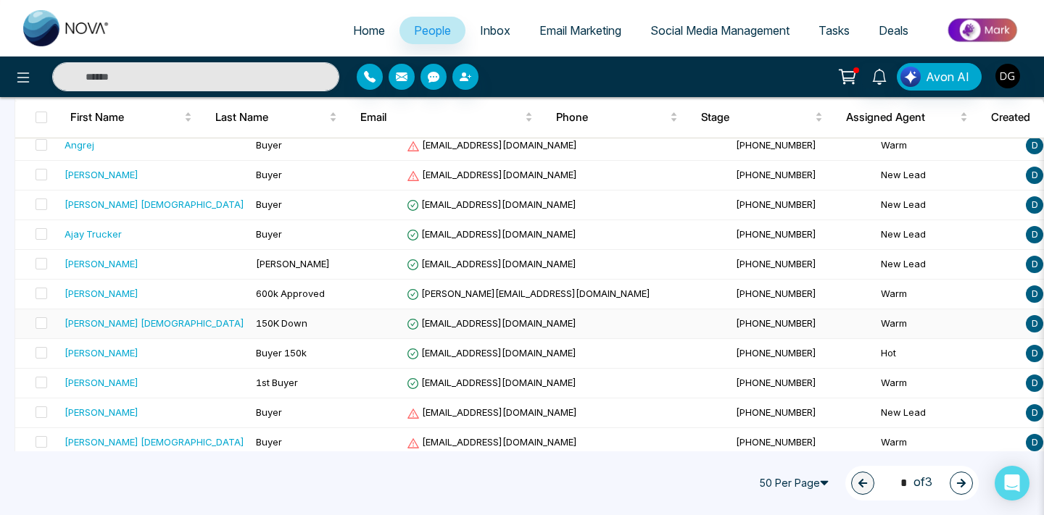
scroll to position [1021, 0]
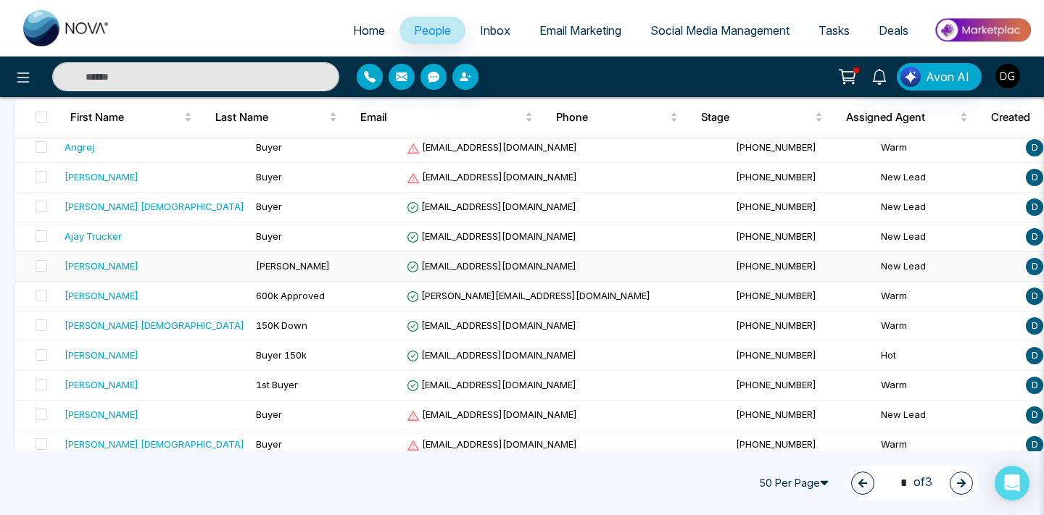
click at [118, 267] on div "[PERSON_NAME]" at bounding box center [155, 266] width 180 height 14
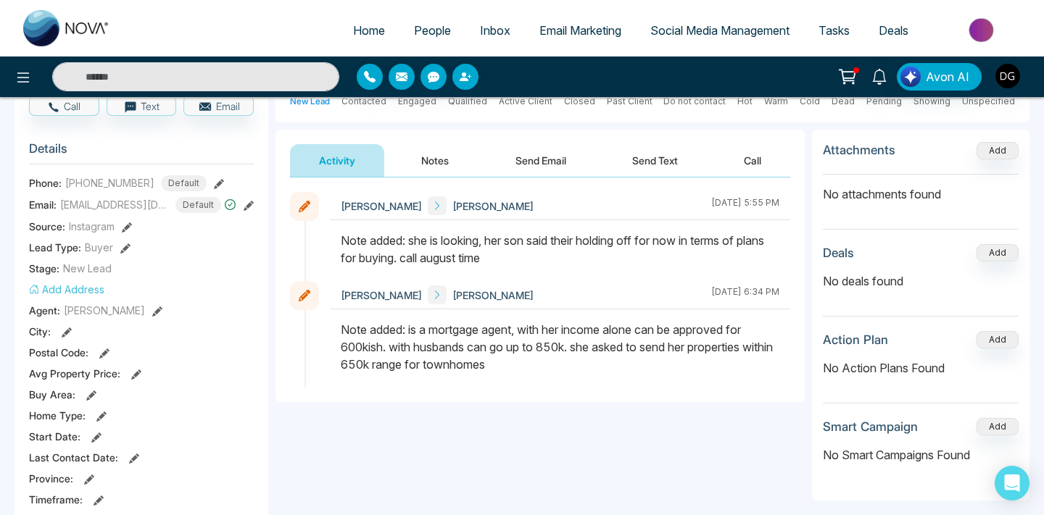
scroll to position [159, 0]
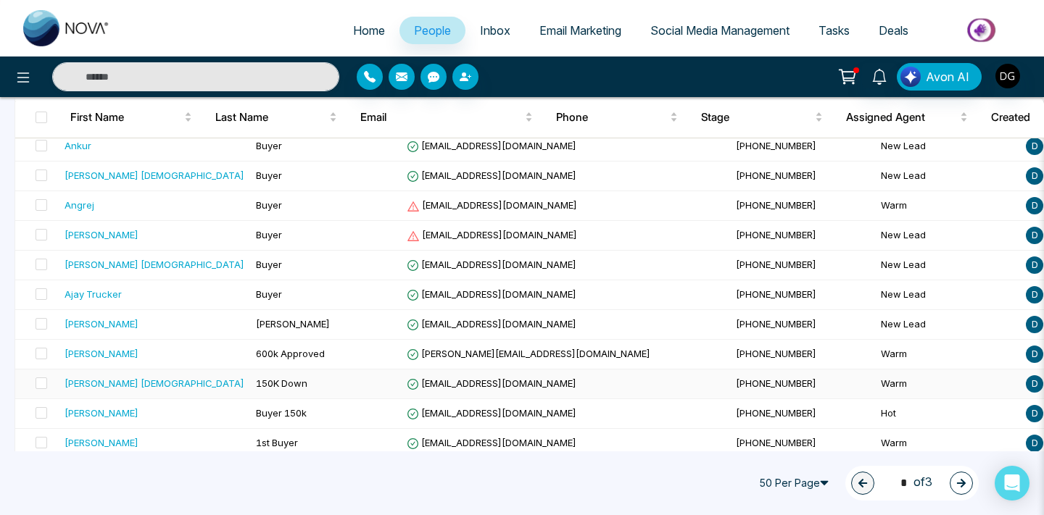
scroll to position [962, 0]
click at [250, 294] on td "Buyer" at bounding box center [325, 296] width 151 height 30
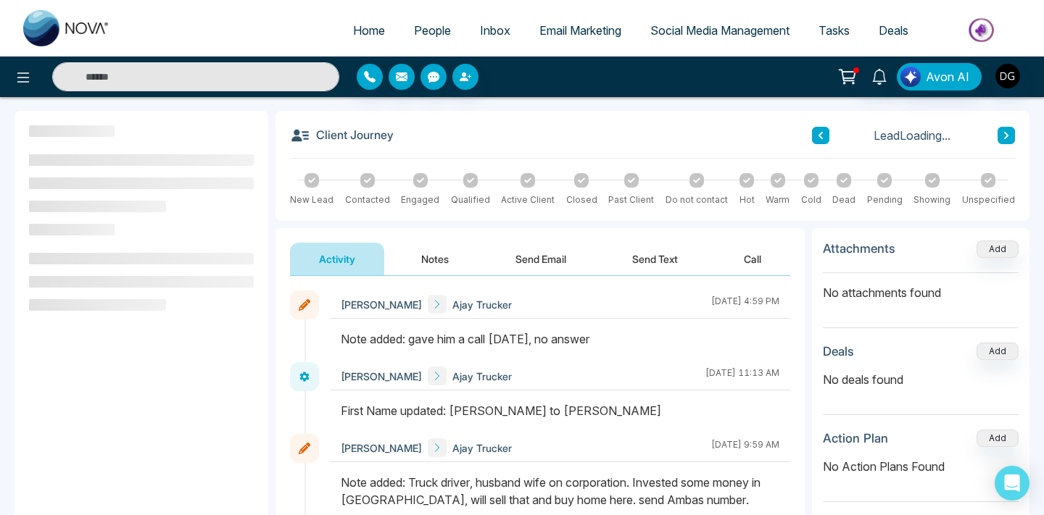
scroll to position [67, 0]
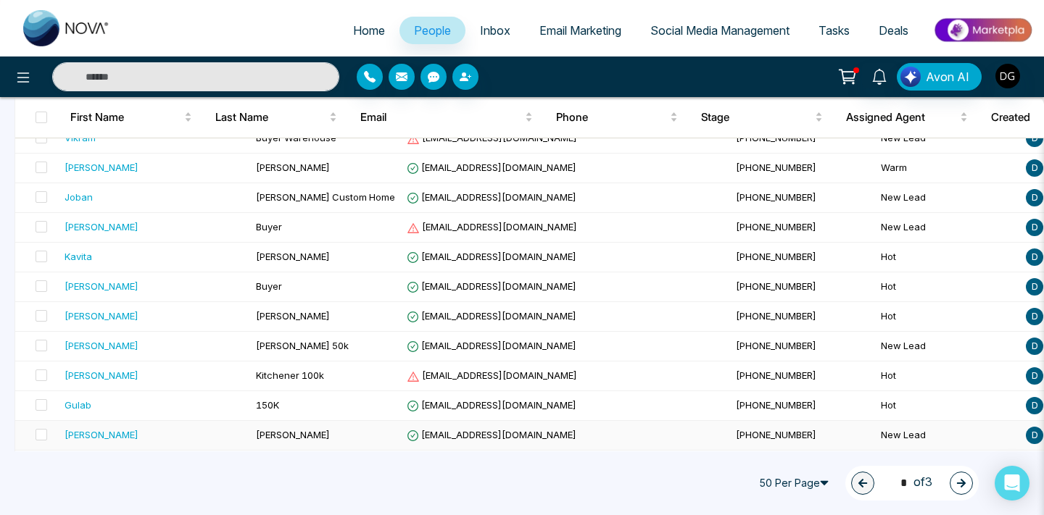
scroll to position [223, 0]
